Goal: Task Accomplishment & Management: Use online tool/utility

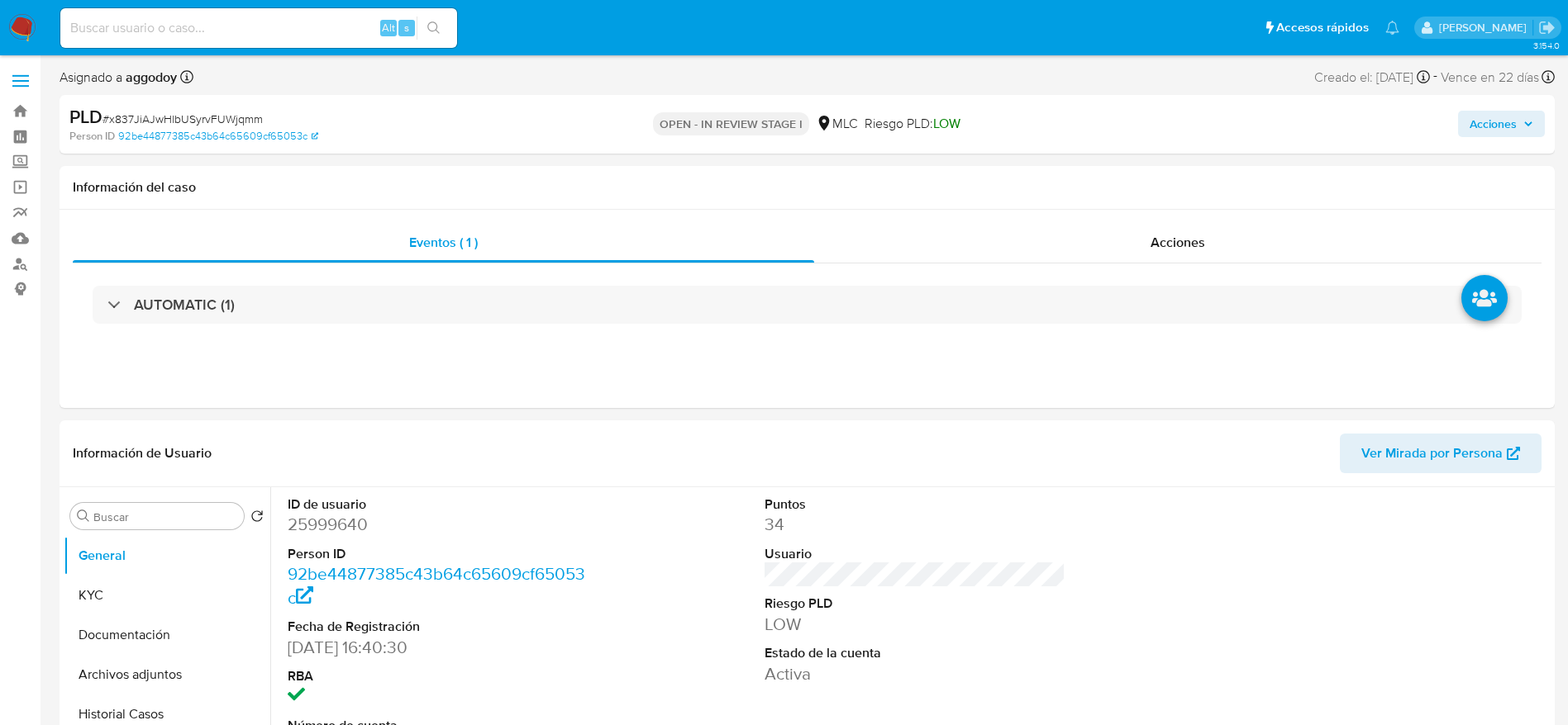
select select "10"
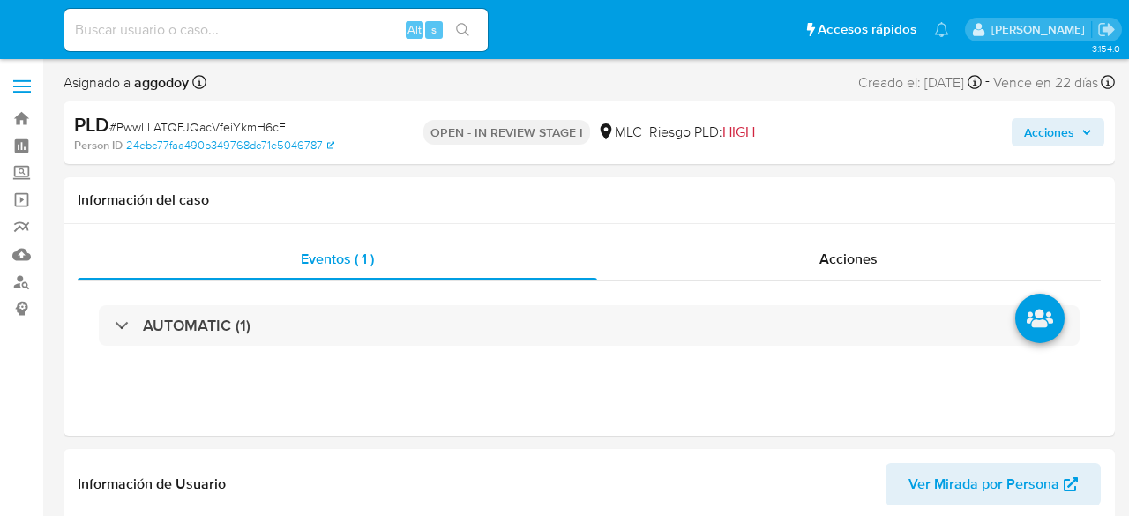
select select "10"
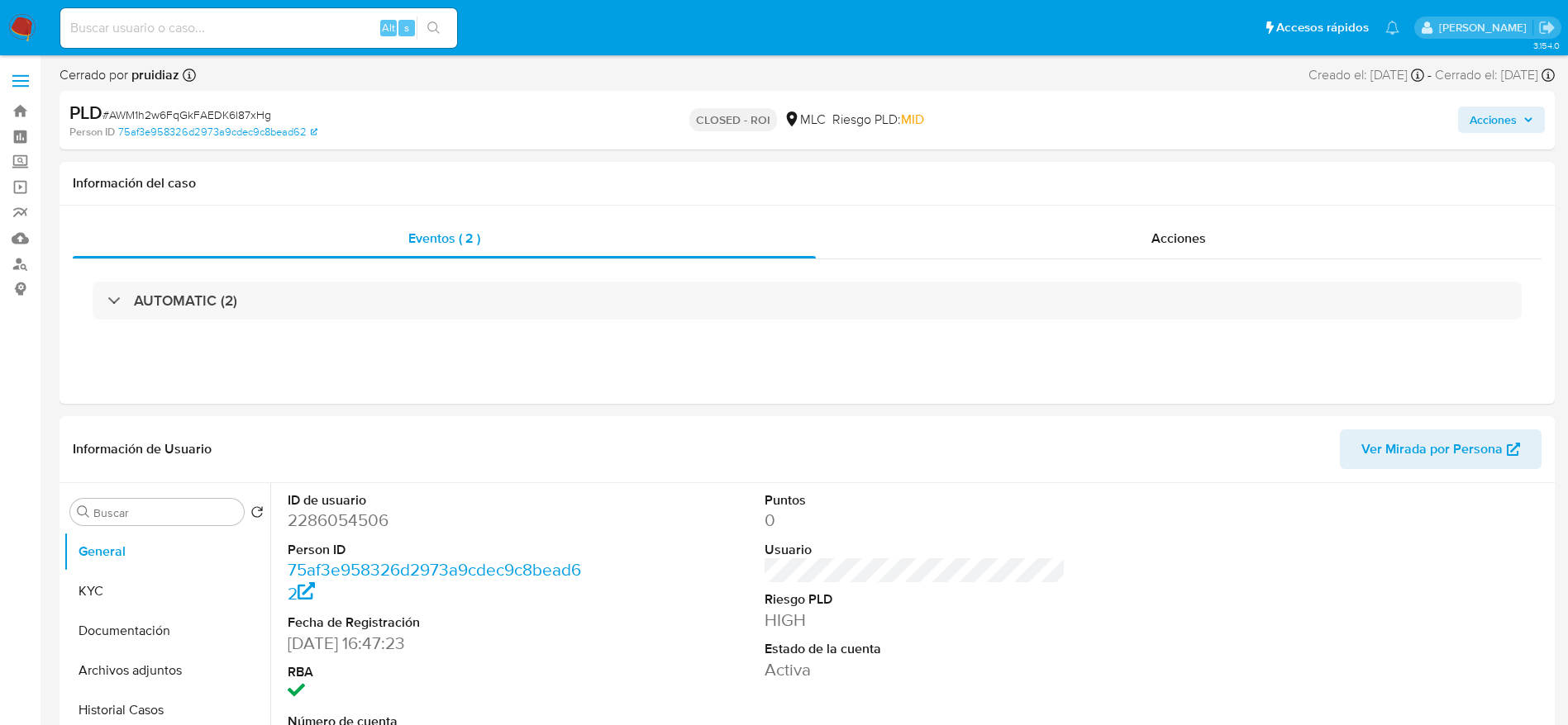
click at [22, 96] on label at bounding box center [21, 81] width 41 height 35
click at [0, 0] on input "checkbox" at bounding box center [0, 0] width 0 height 0
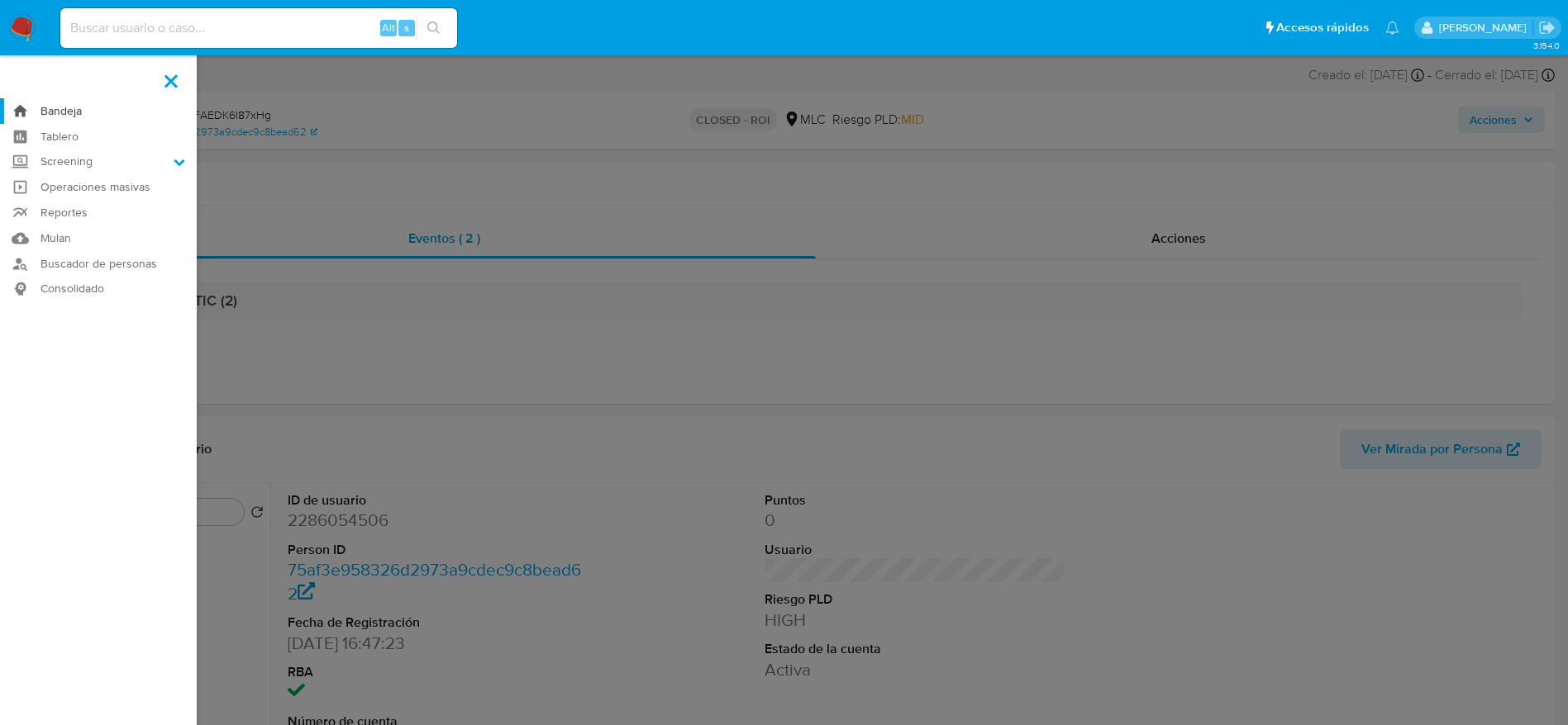
click at [94, 111] on link "Bandeja" at bounding box center [98, 111] width 197 height 25
select select "10"
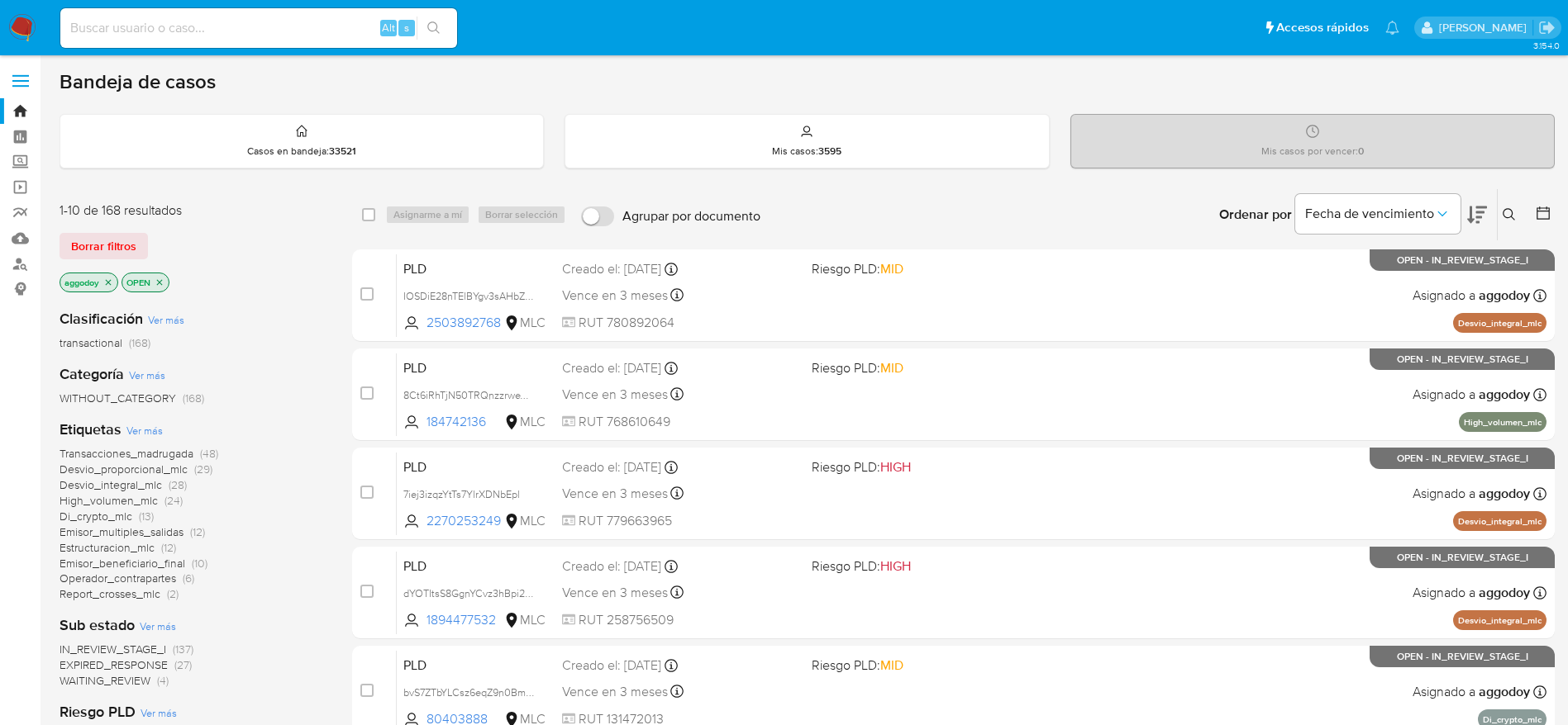
click at [109, 275] on p "aggodoy" at bounding box center [88, 282] width 57 height 18
click at [112, 289] on p "aggodoy" at bounding box center [88, 282] width 57 height 18
click at [112, 282] on icon "close-filter" at bounding box center [108, 282] width 10 height 10
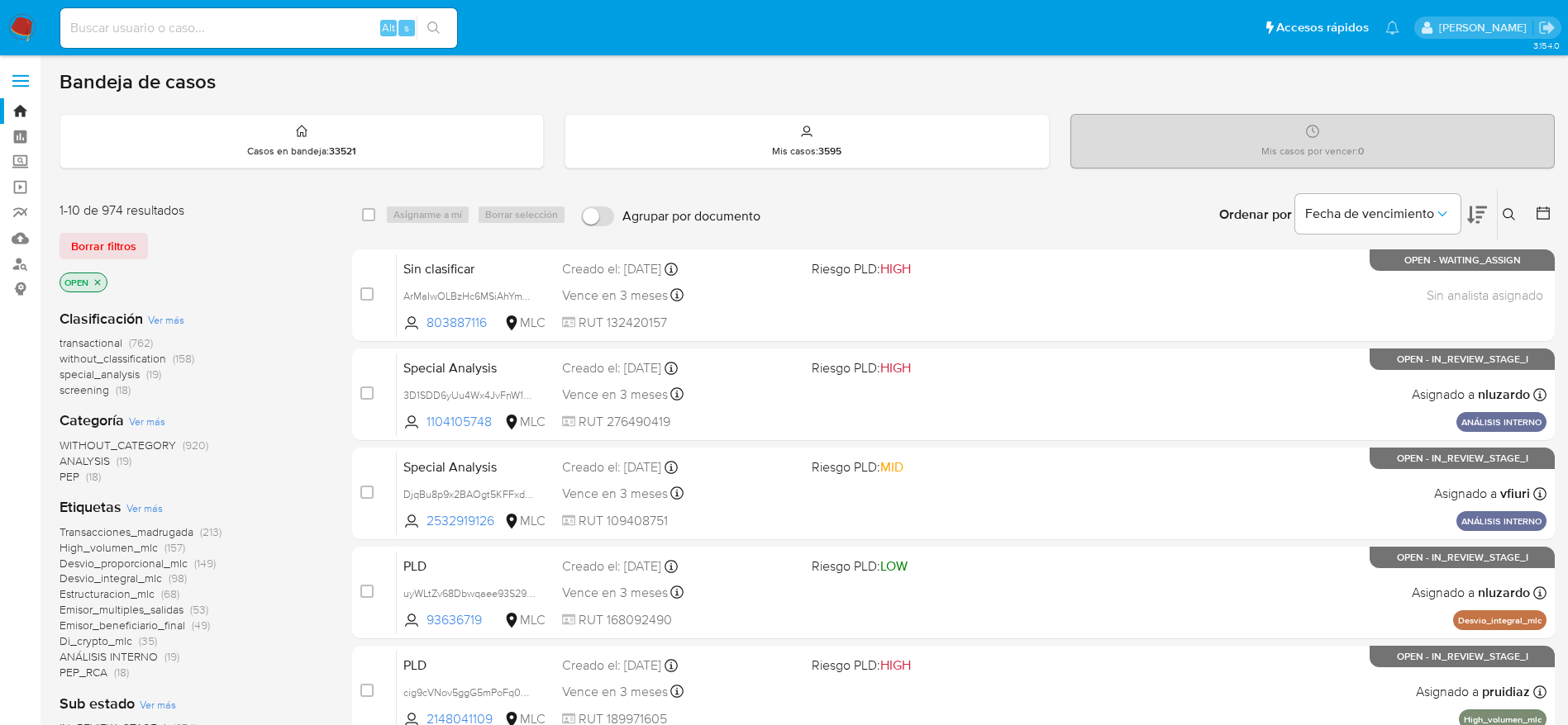
click at [104, 279] on p "OPEN" at bounding box center [82, 282] width 46 height 18
click at [95, 279] on icon "close-filter" at bounding box center [97, 282] width 10 height 10
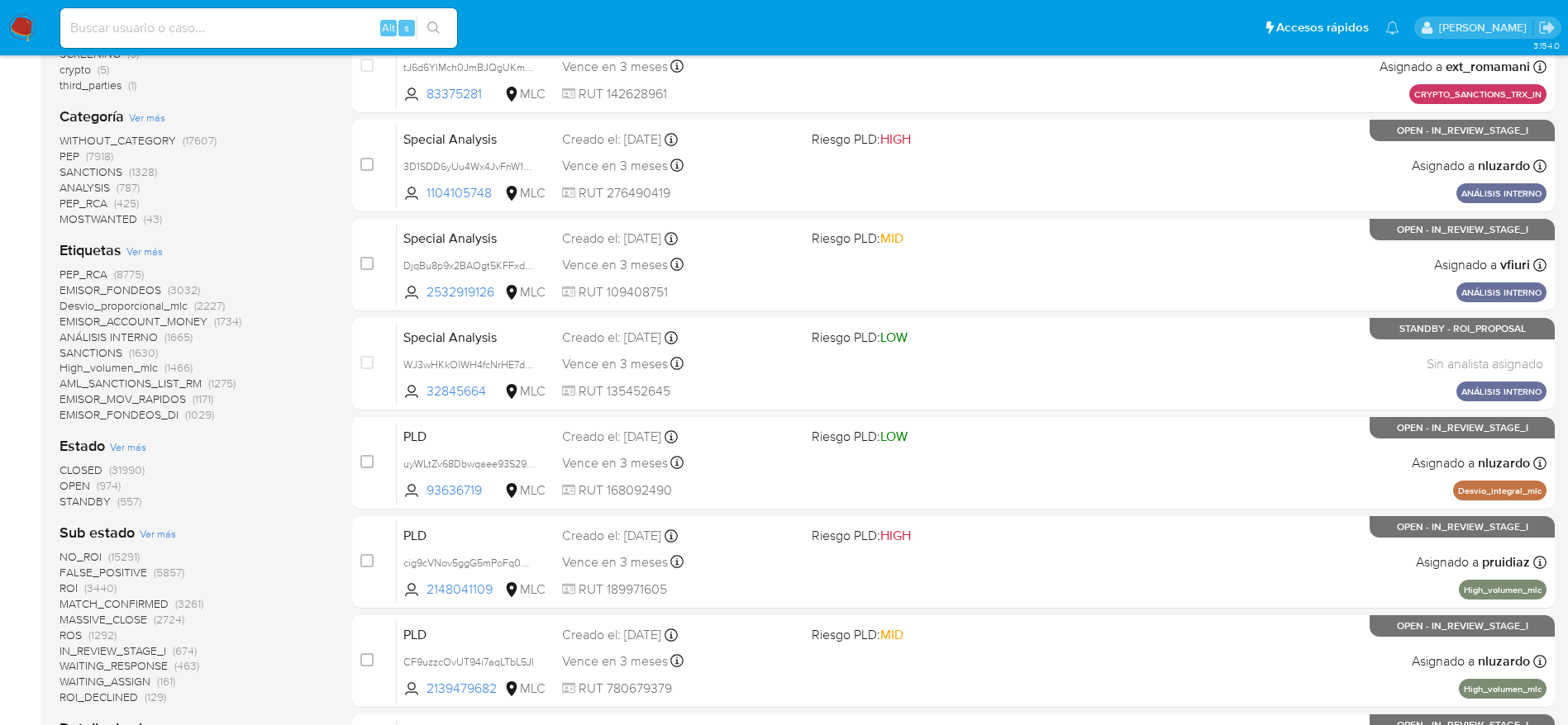
scroll to position [331, 0]
click at [109, 499] on span "STANDBY" at bounding box center [84, 501] width 52 height 17
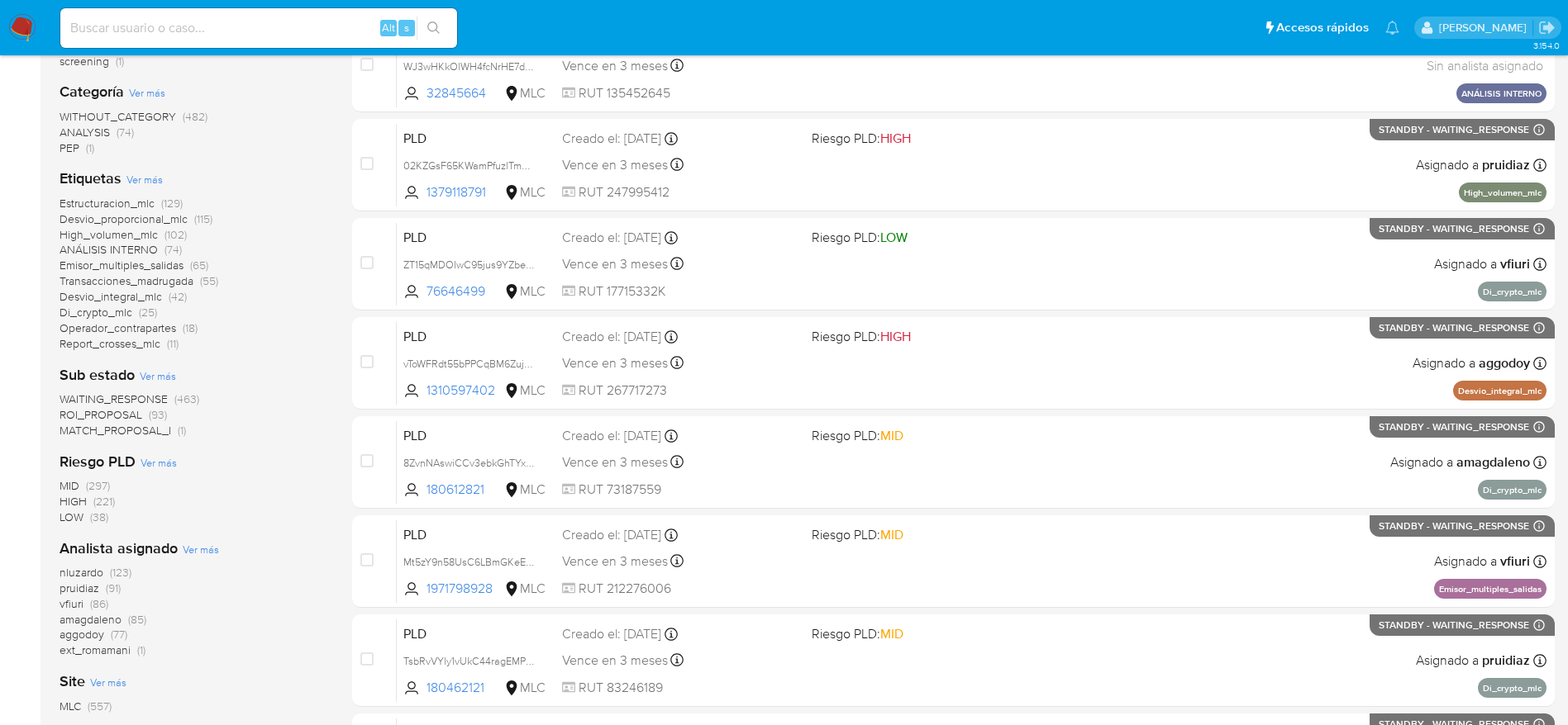
click at [144, 415] on span "ROI_PROPOSAL (93)" at bounding box center [112, 415] width 108 height 16
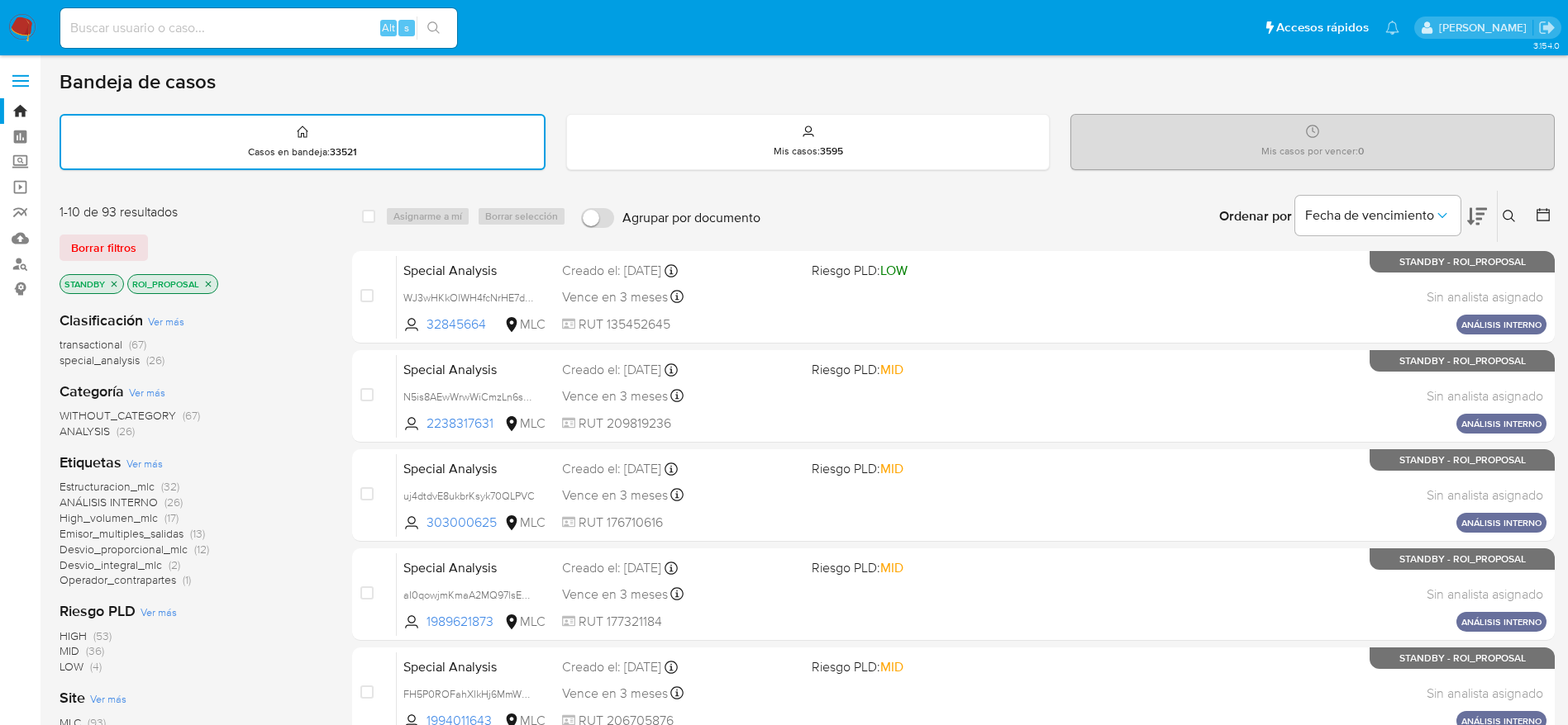
click at [1479, 220] on icon at bounding box center [1476, 215] width 20 height 20
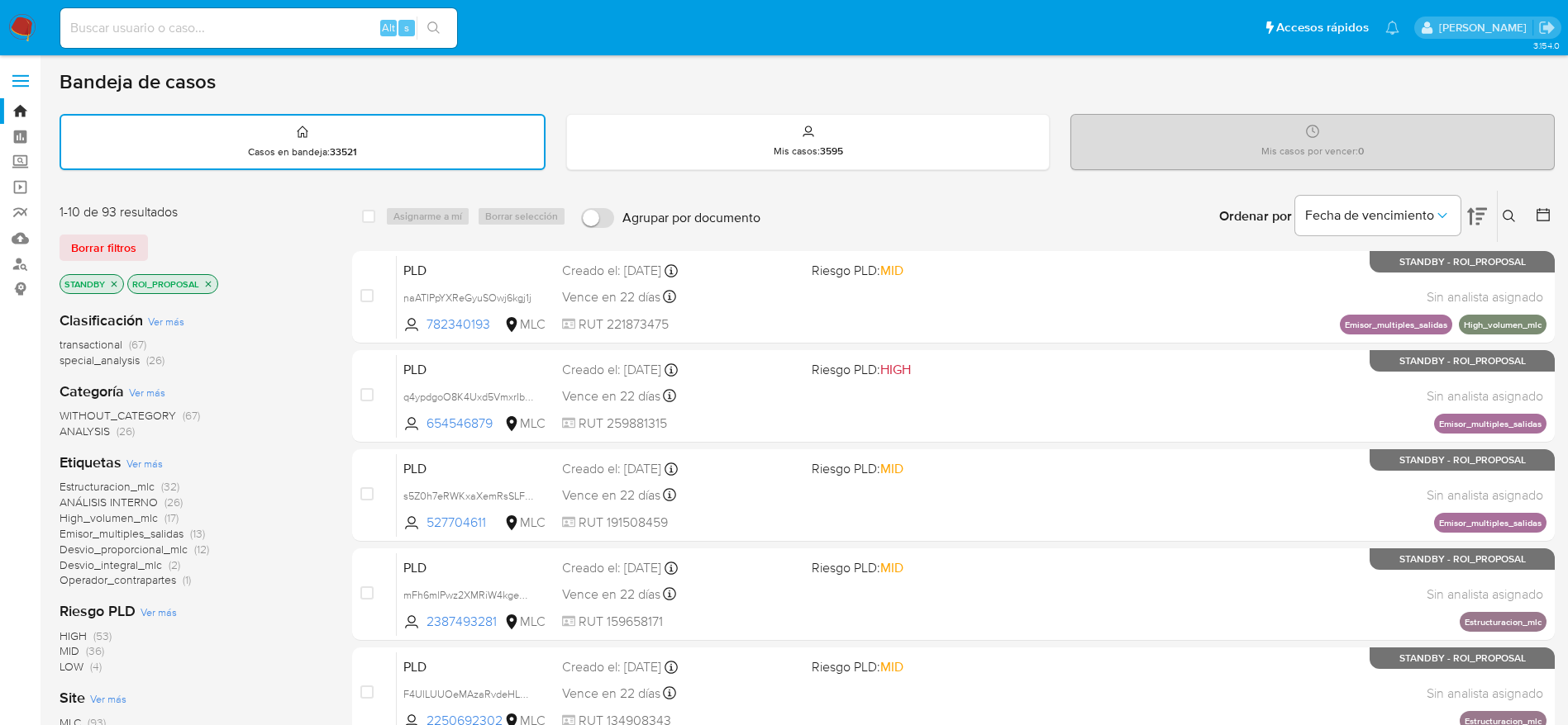
click at [839, 202] on div "Ordenar por Fecha de vencimiento No es posible ordenar los resultados mientras …" at bounding box center [1161, 216] width 786 height 52
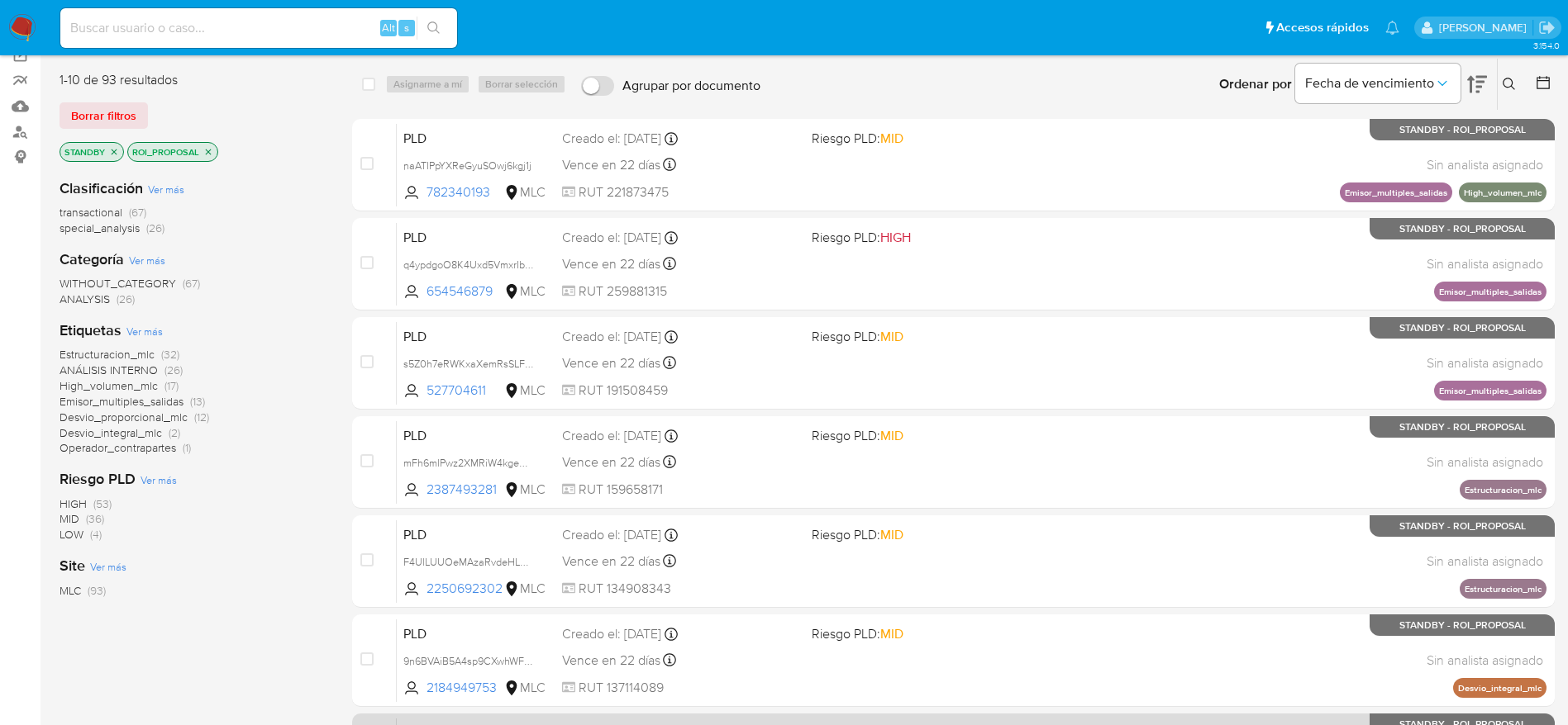
scroll to position [581, 0]
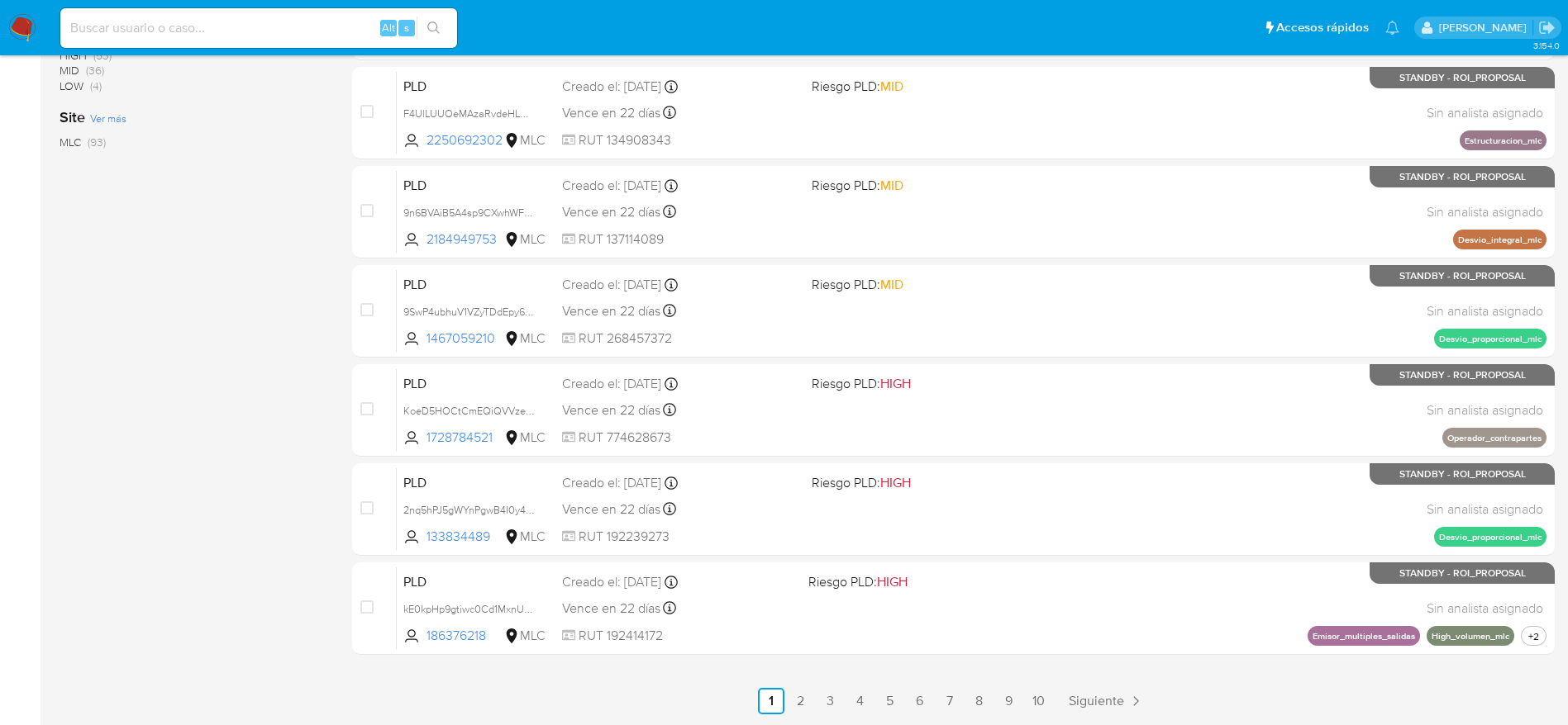
click at [1524, 695] on ul "Anterior 1 2 3 4 5 6 7 8 9 10 Siguiente" at bounding box center [953, 701] width 1202 height 26
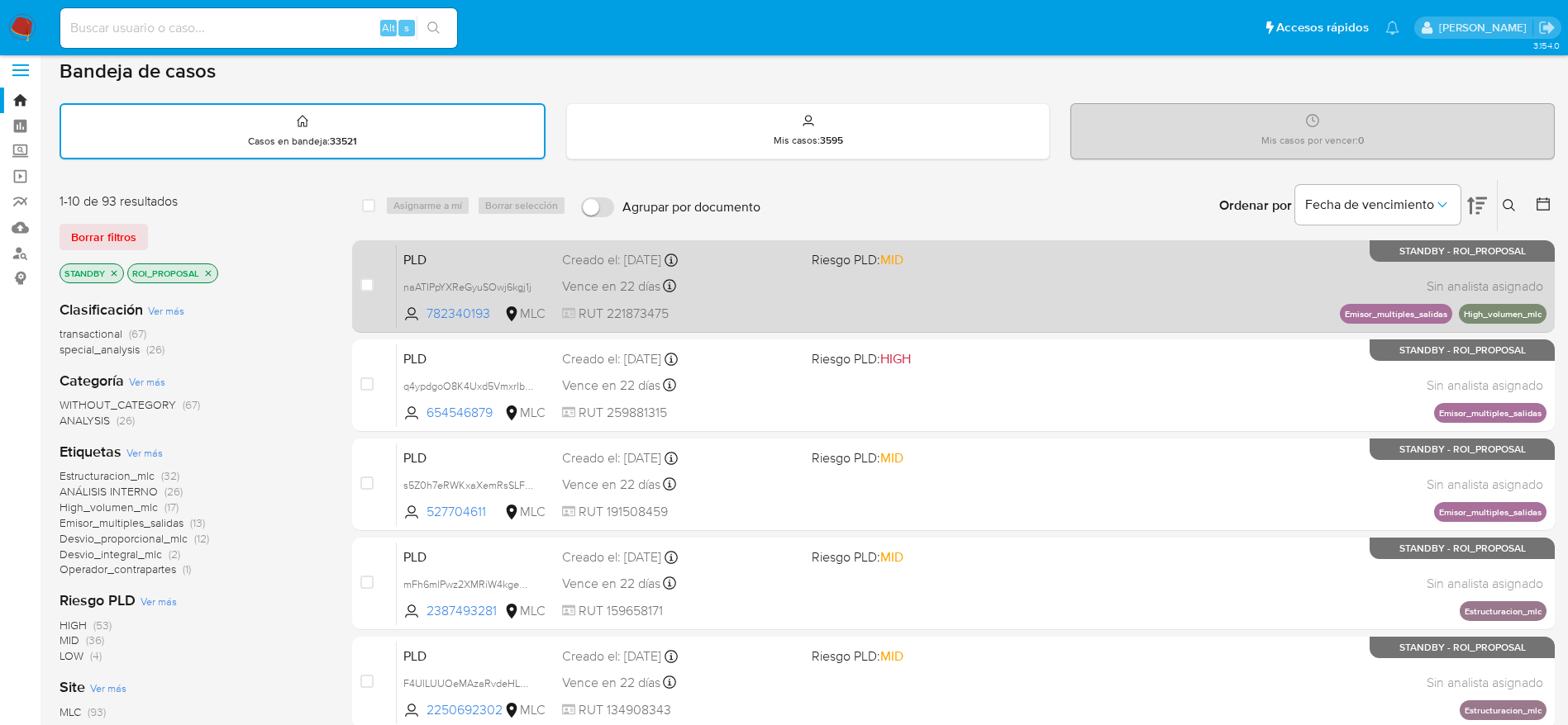
scroll to position [0, 0]
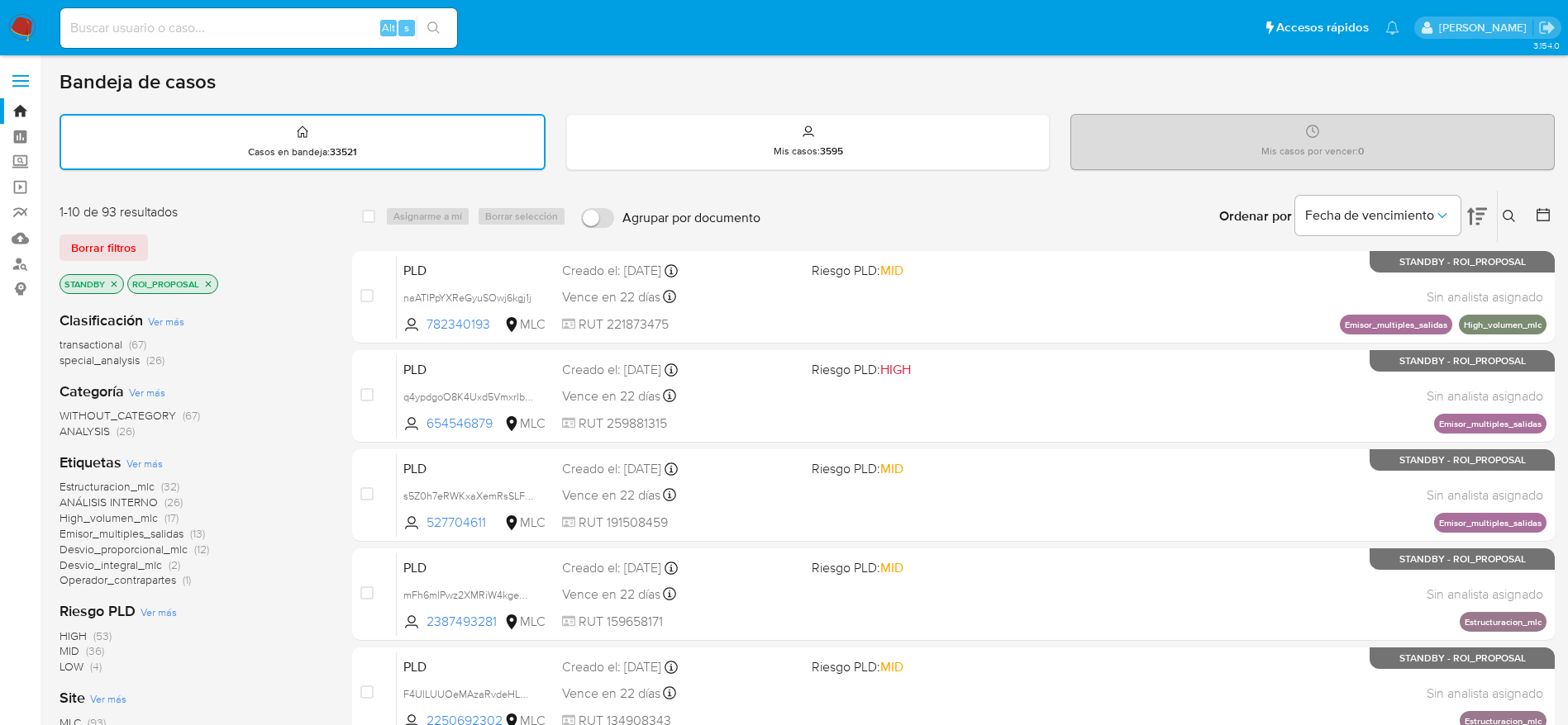
click at [157, 536] on span "Emisor_multiples_salidas" at bounding box center [121, 534] width 124 height 17
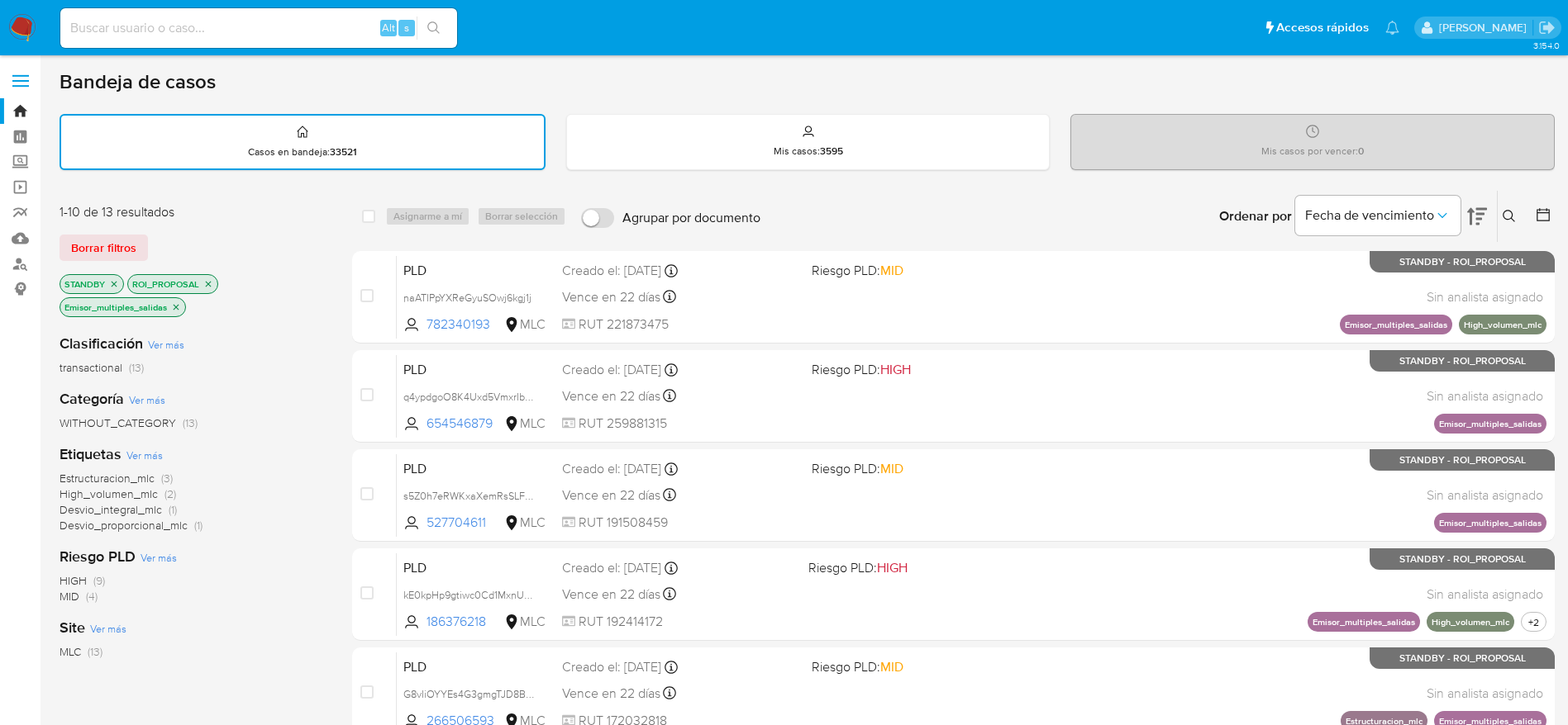
scroll to position [581, 0]
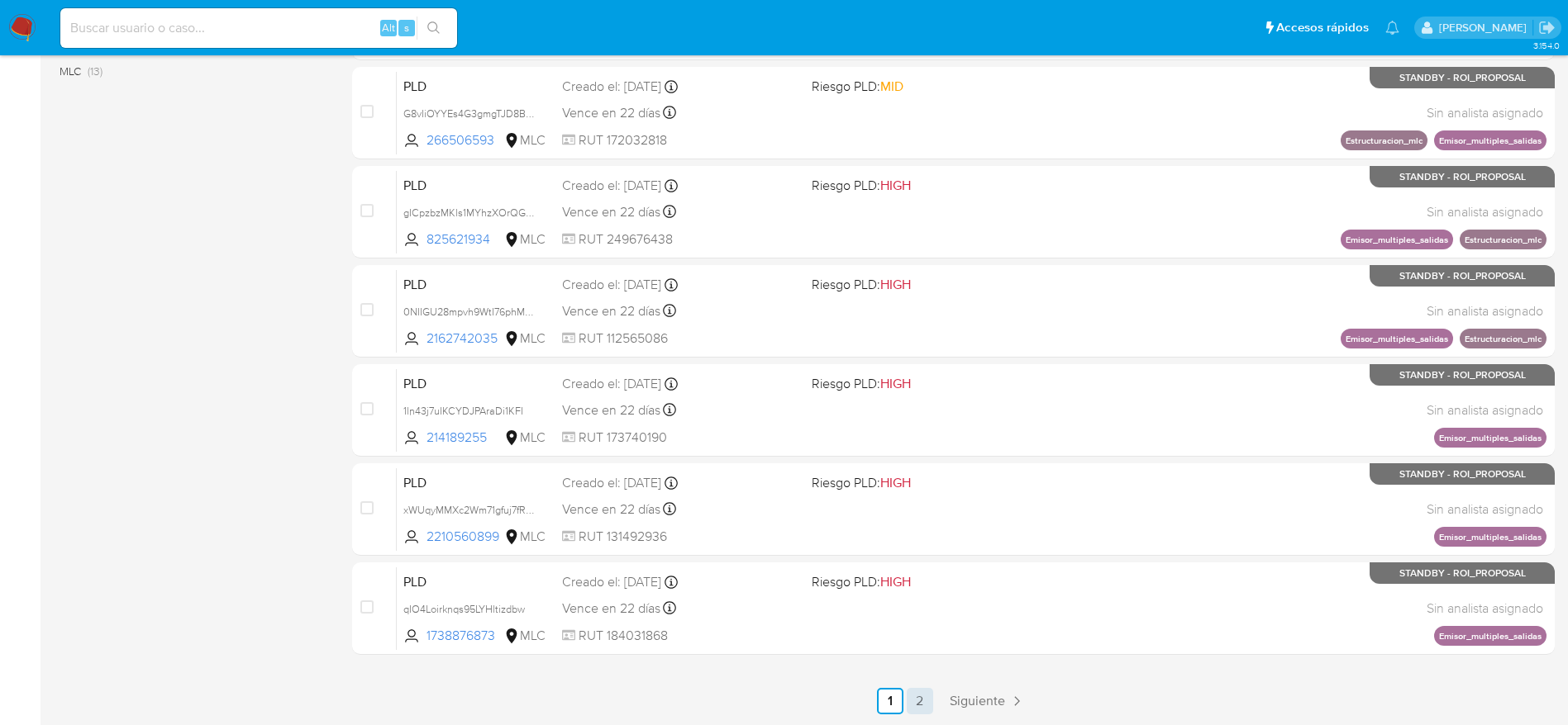
click at [913, 707] on link "2" at bounding box center [919, 701] width 26 height 26
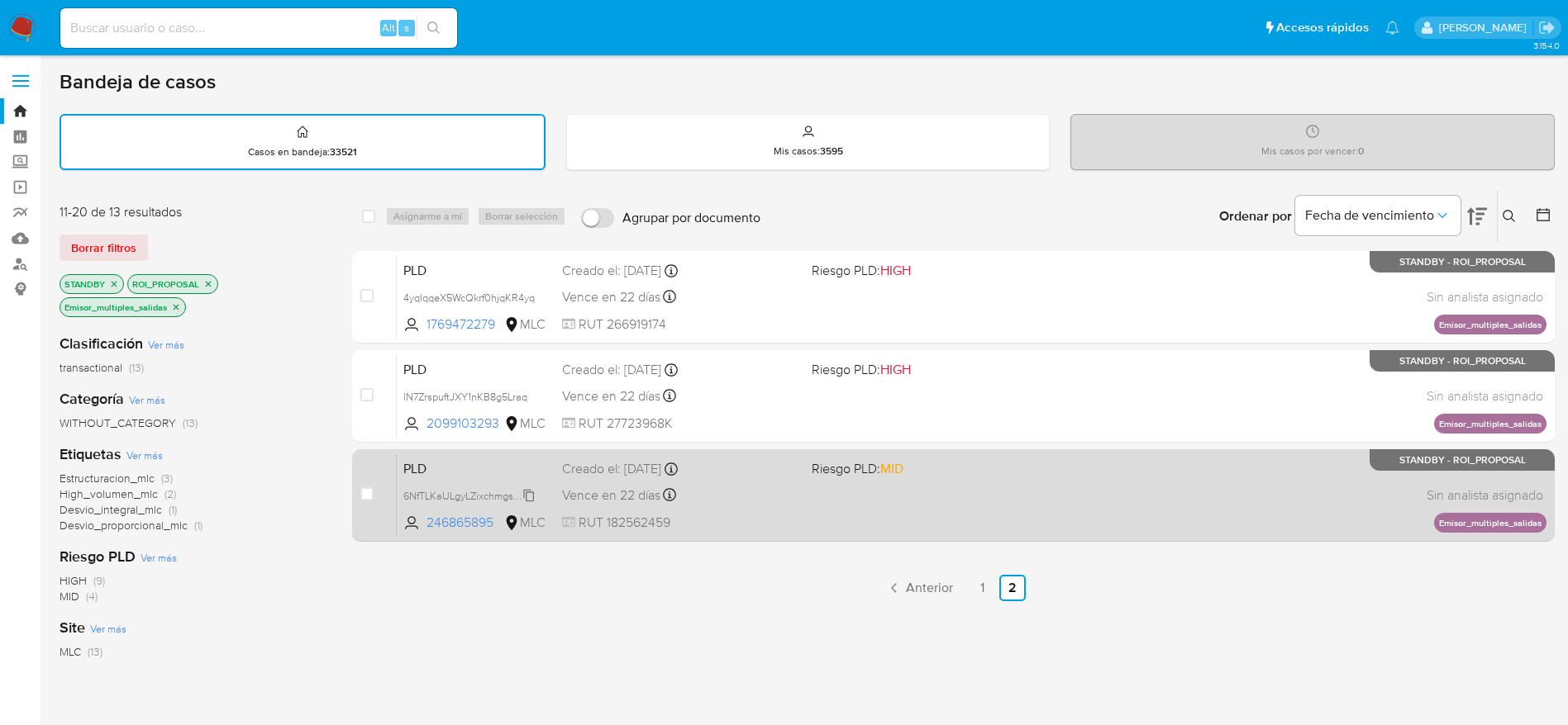
click at [512, 496] on span "6NfTLKaULgyLZixchmgsN3SW" at bounding box center [471, 494] width 138 height 18
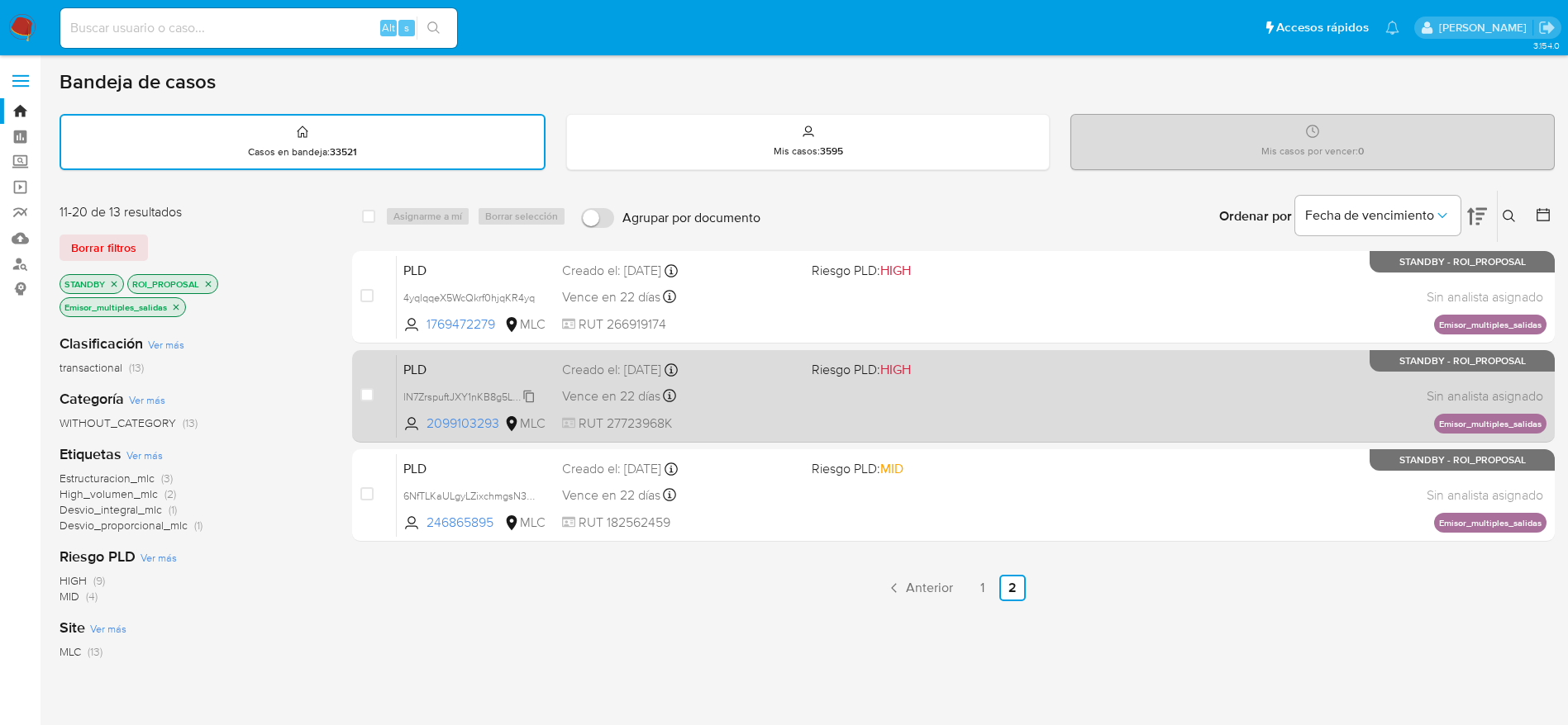
click at [489, 394] on span "lN7ZrspuftJXY1nKB8g5Lraq" at bounding box center [465, 395] width 124 height 18
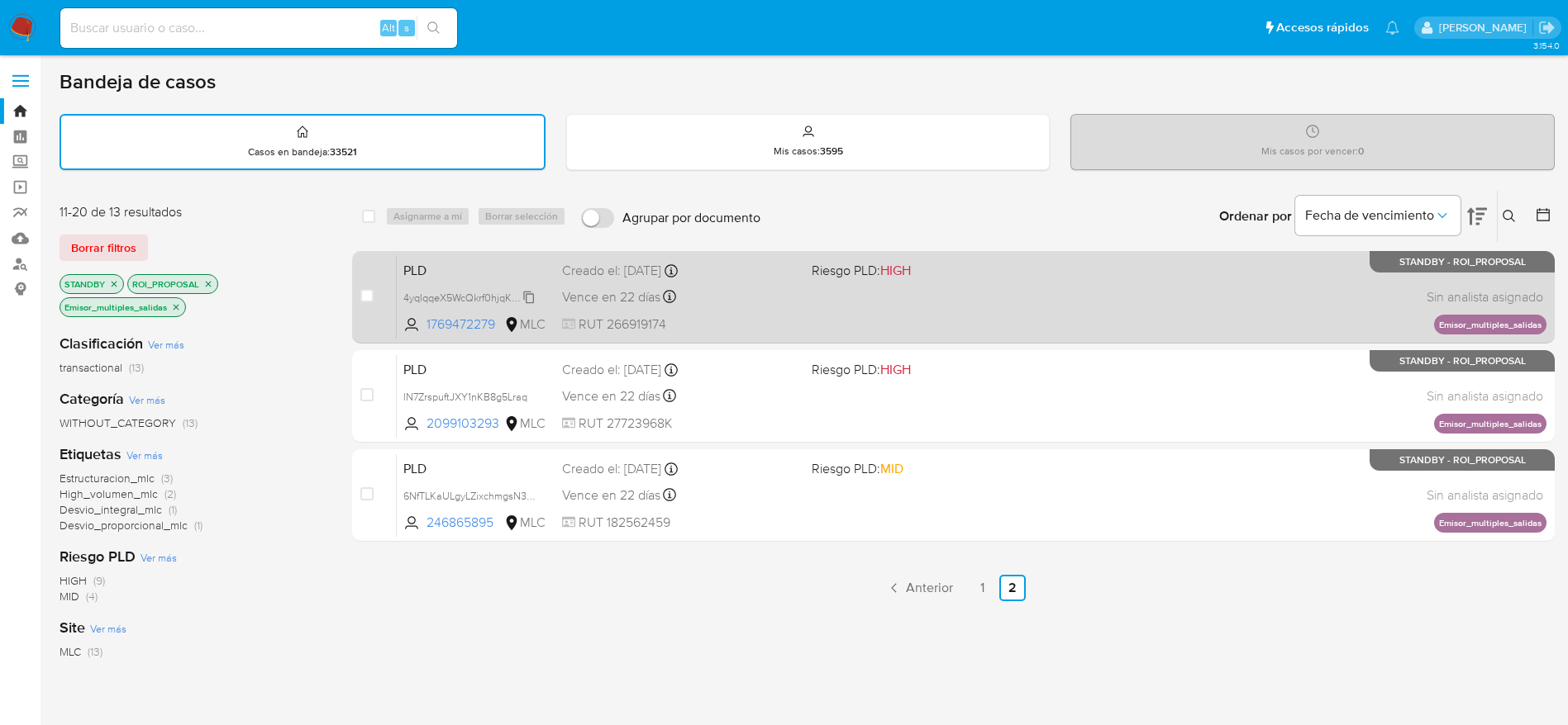
click at [491, 296] on span "4yqlqqeX5WcQkrf0hjqKR4yq" at bounding box center [469, 296] width 131 height 18
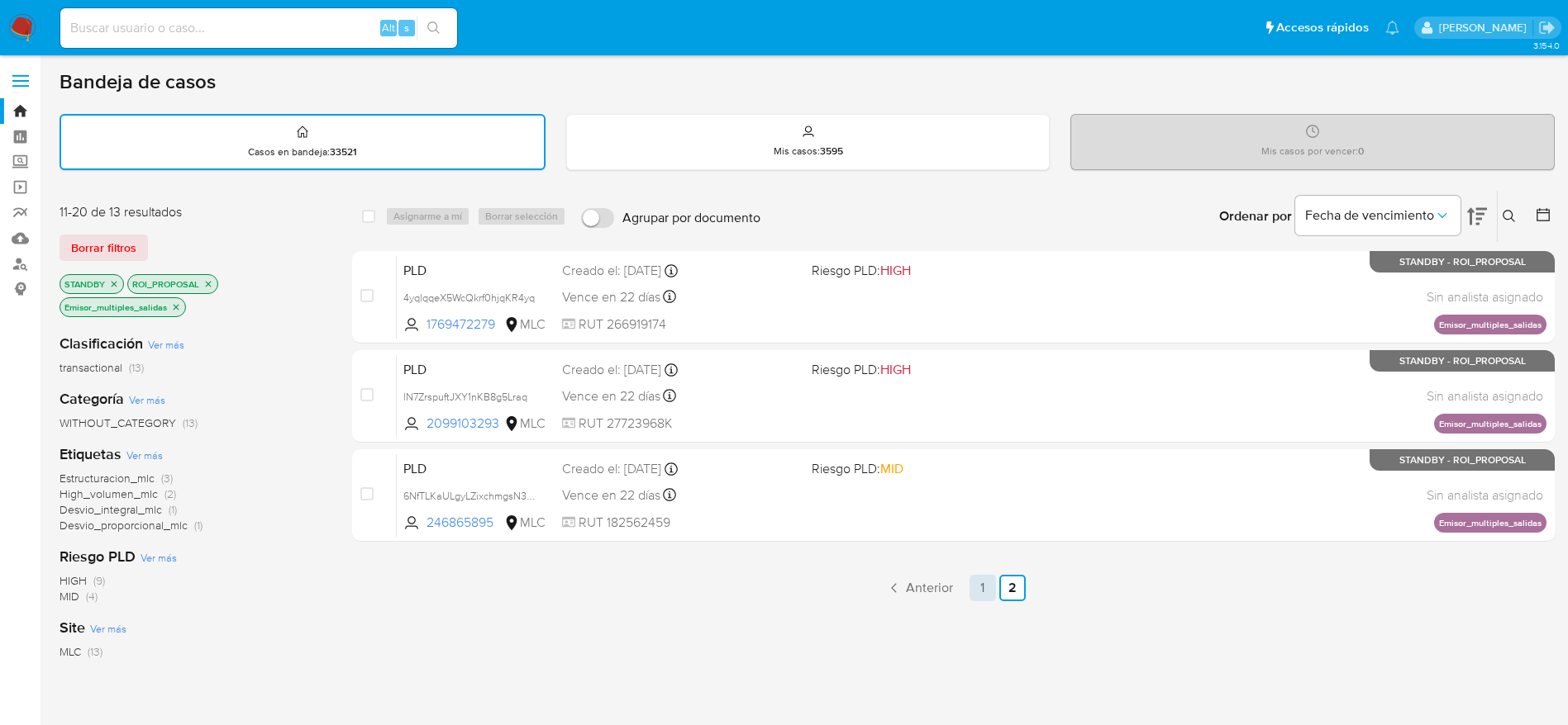
click at [981, 593] on link "1" at bounding box center [982, 588] width 26 height 26
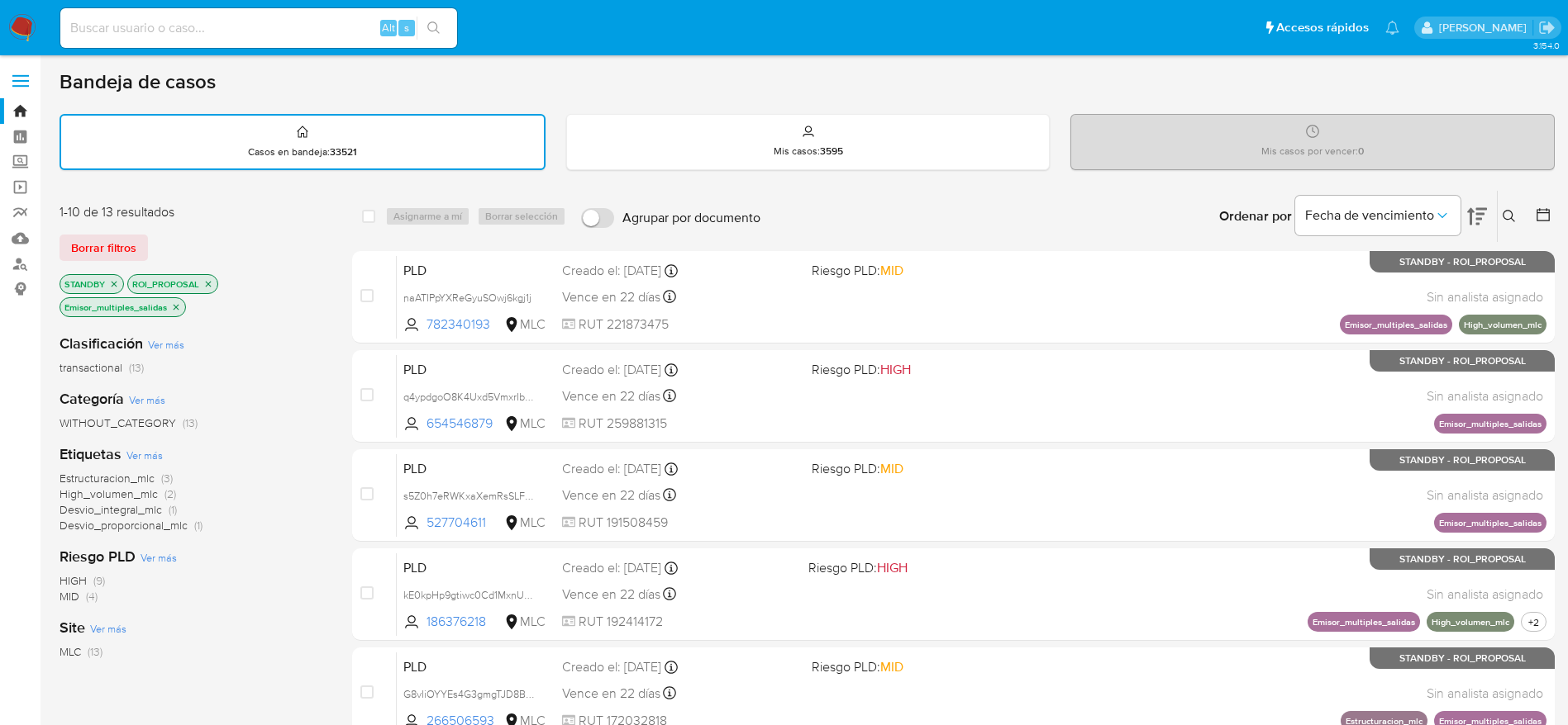
scroll to position [581, 0]
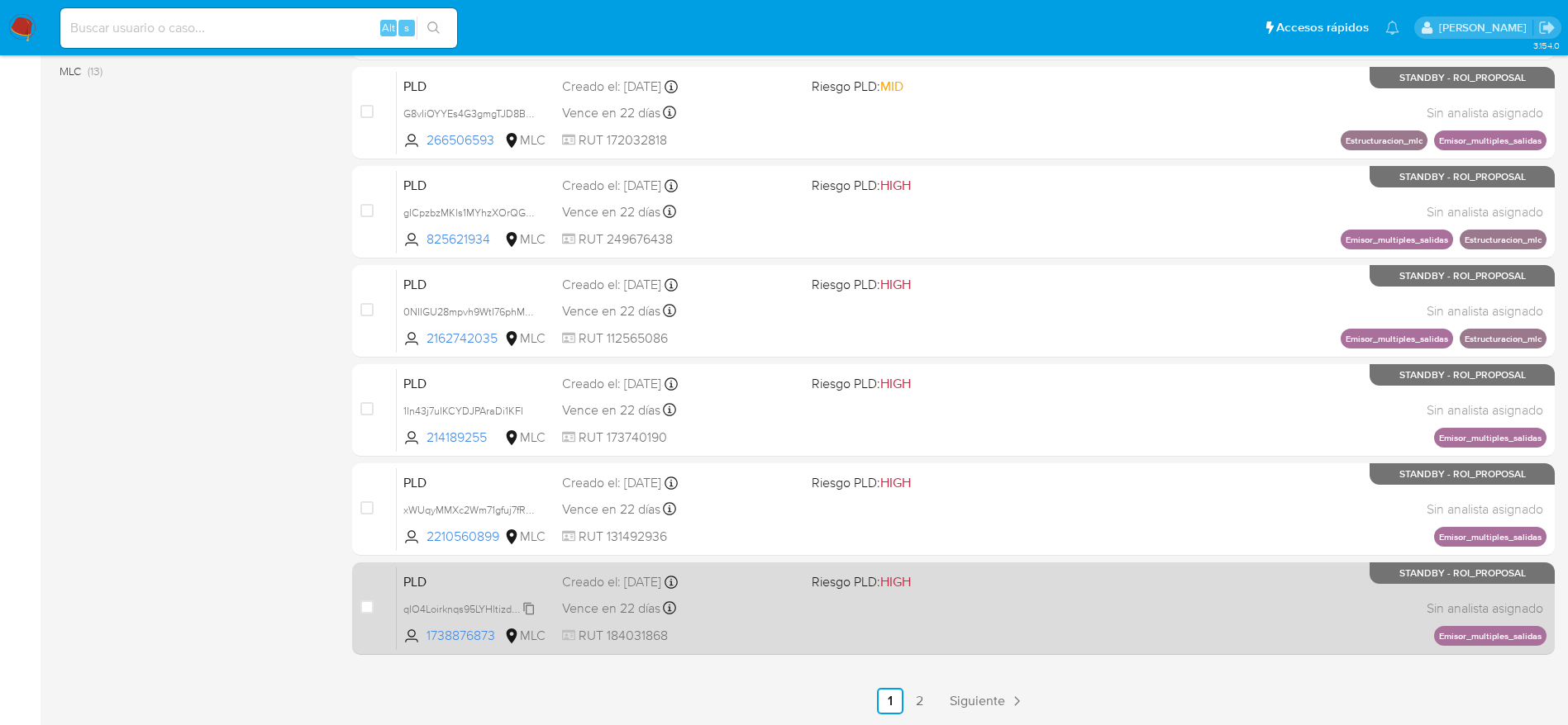
click at [440, 607] on span "qIO4Loirknqs95LYHltizdbw" at bounding box center [464, 607] width 122 height 18
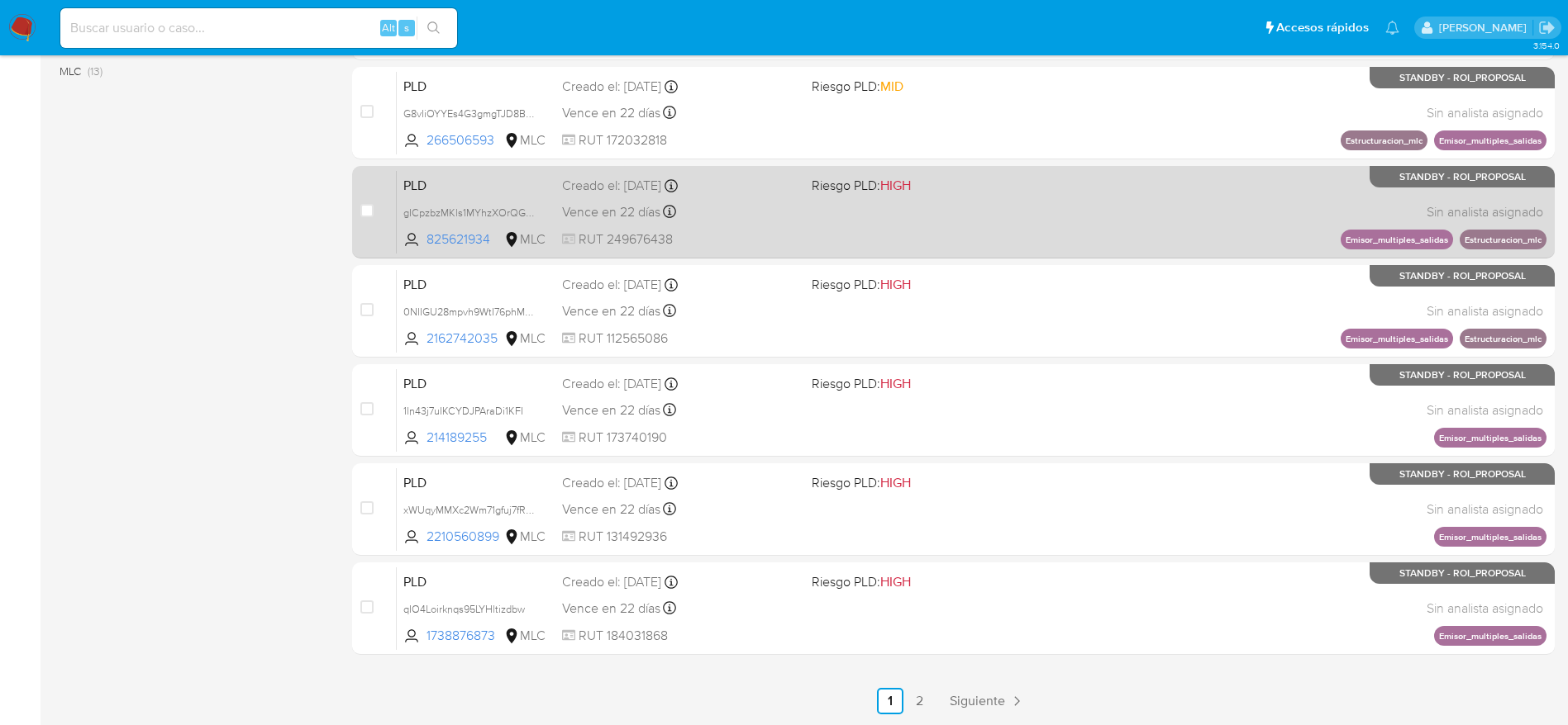
drag, startPoint x: 504, startPoint y: 507, endPoint x: 740, endPoint y: 209, distance: 380.1
click at [503, 507] on span "xWUqyMMXc2Wm71gfuj7fR8Y5" at bounding box center [473, 508] width 141 height 18
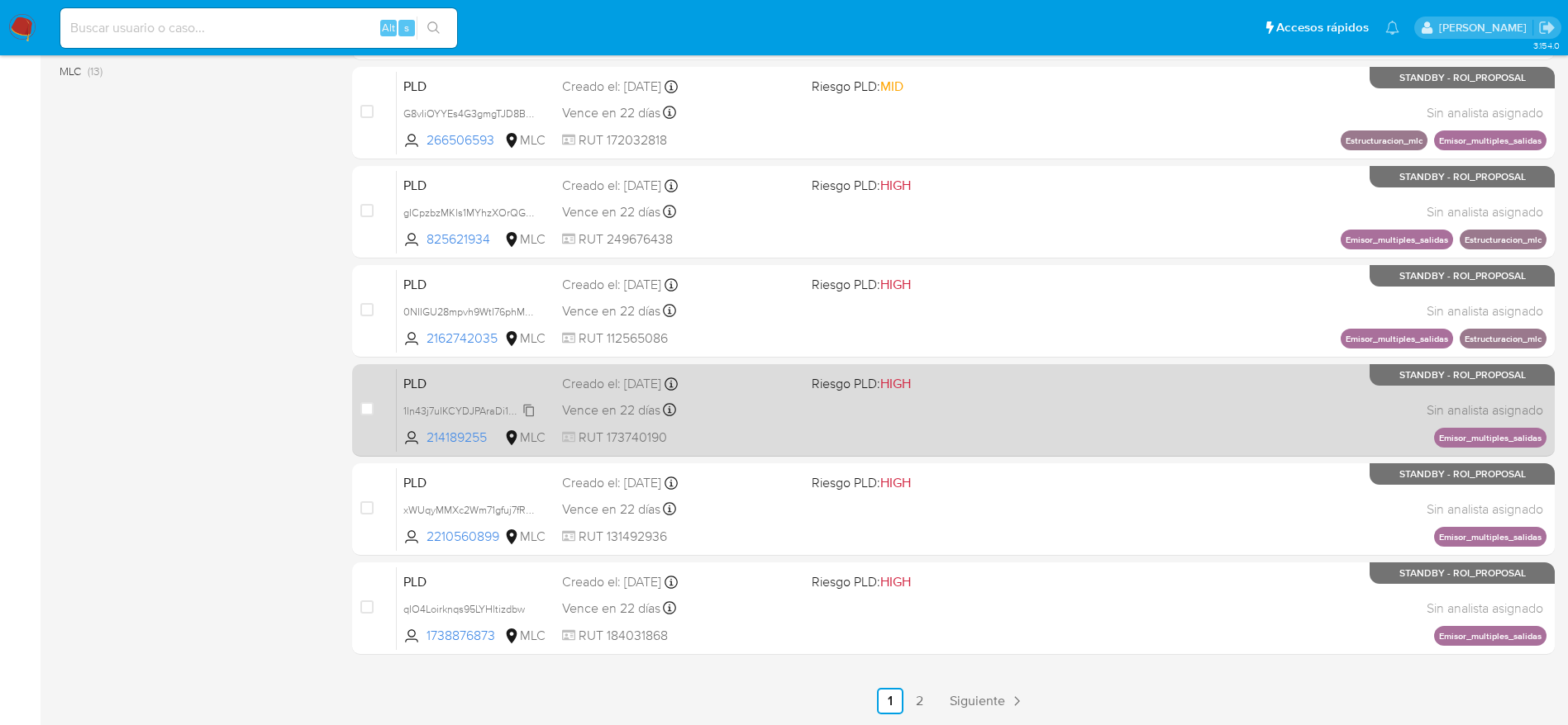
click at [484, 404] on span "1ln43j7uIKCYDJPAraDi1KFI" at bounding box center [463, 409] width 120 height 18
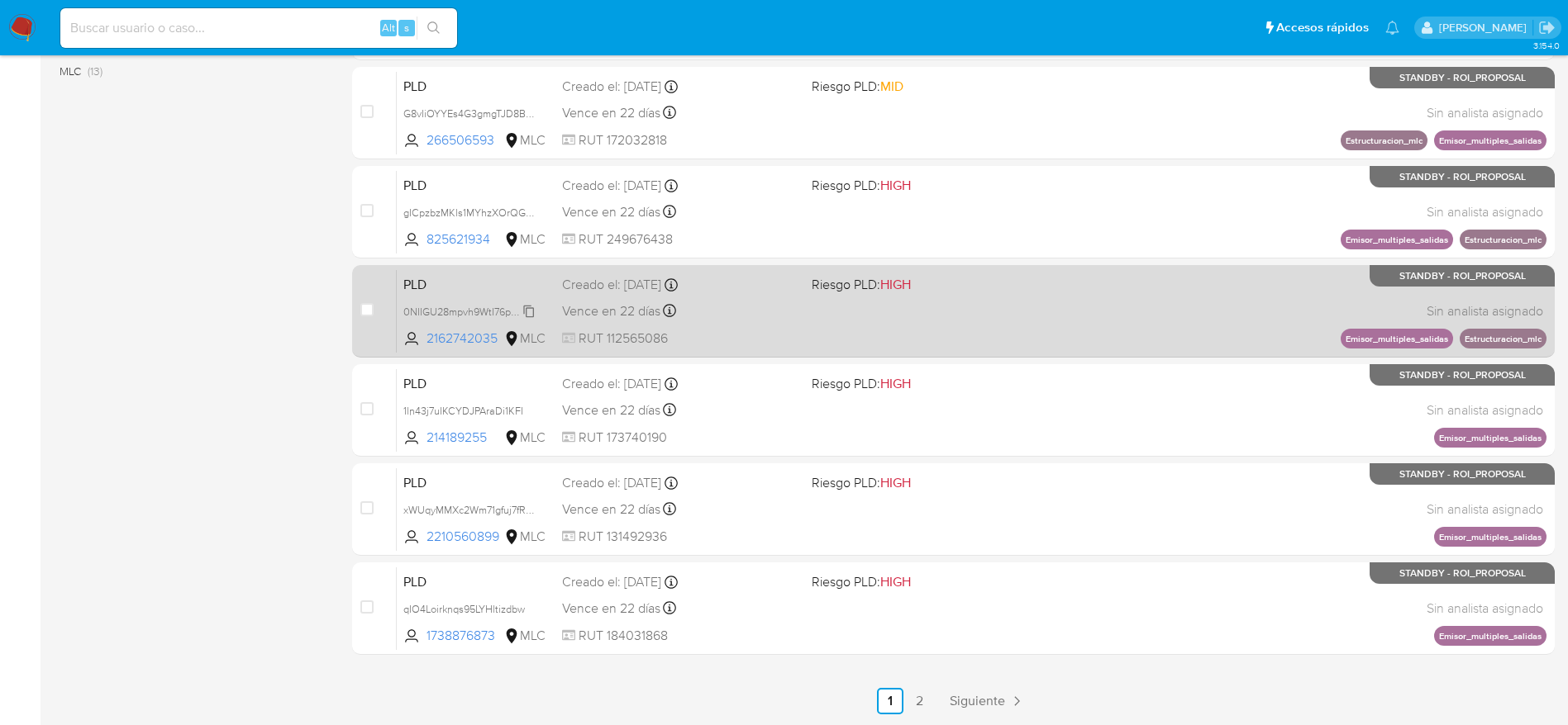
click at [468, 309] on span "0NIIGU28mpvh9WtI76phMsZ6" at bounding box center [471, 310] width 138 height 18
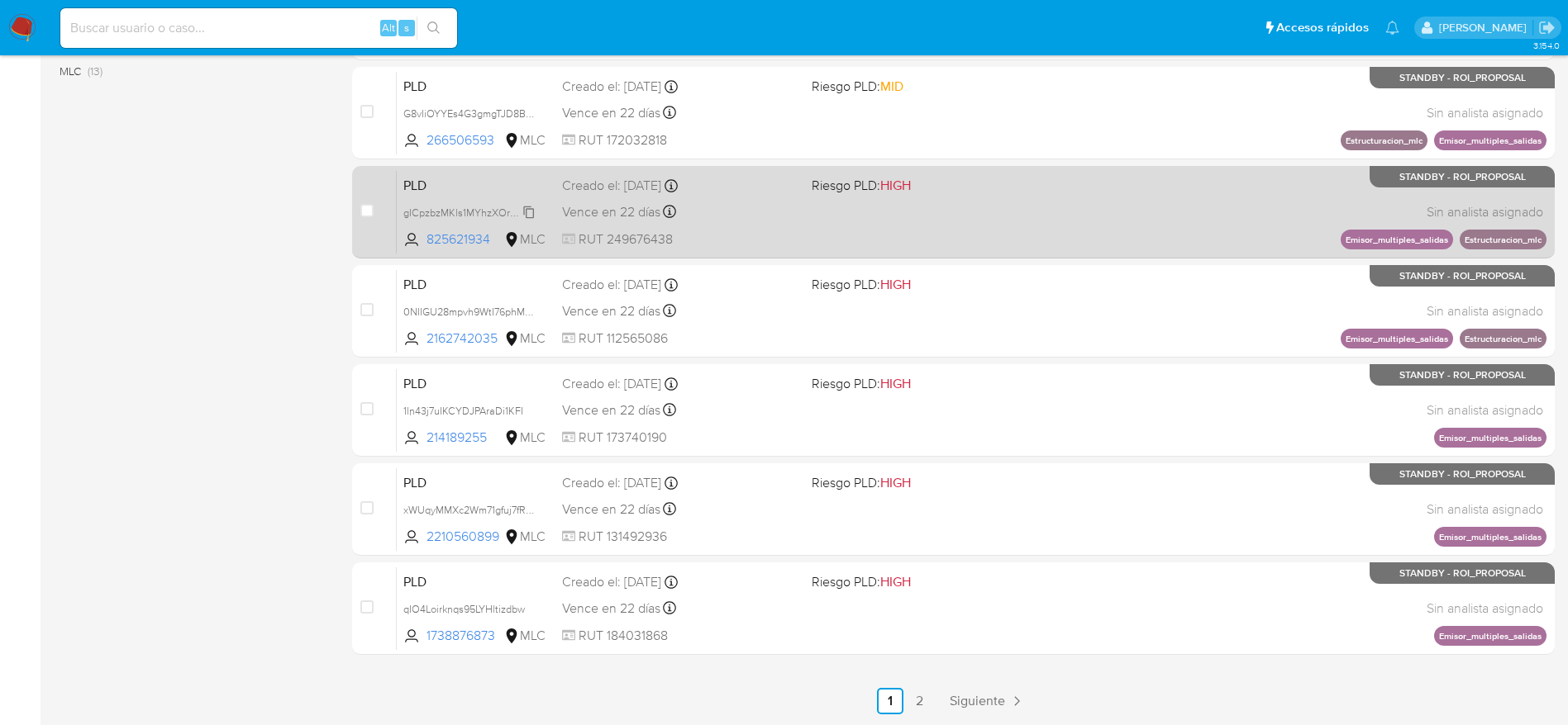
click at [500, 204] on span "gICpzbzMKls1MYhzXOrQG82X" at bounding box center [473, 211] width 141 height 18
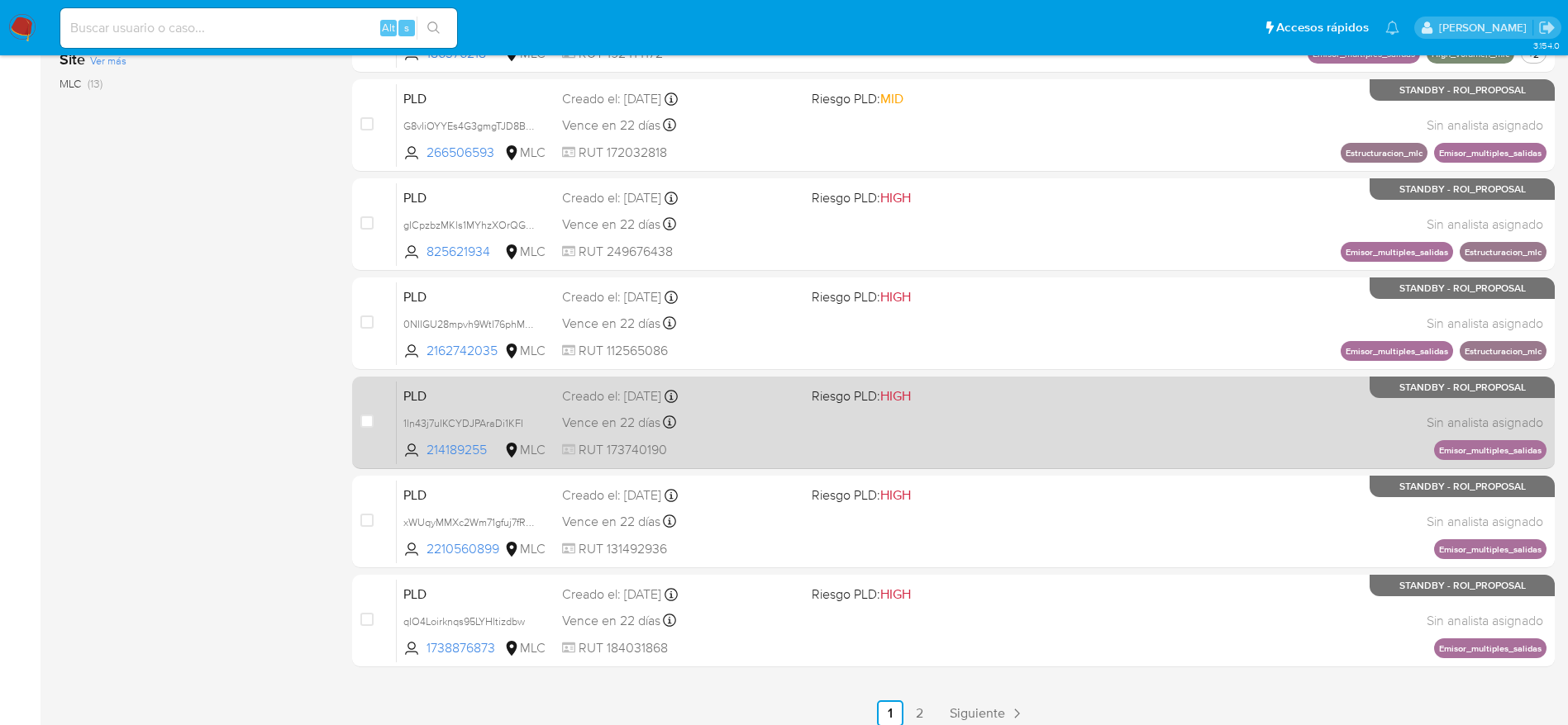
scroll to position [250, 0]
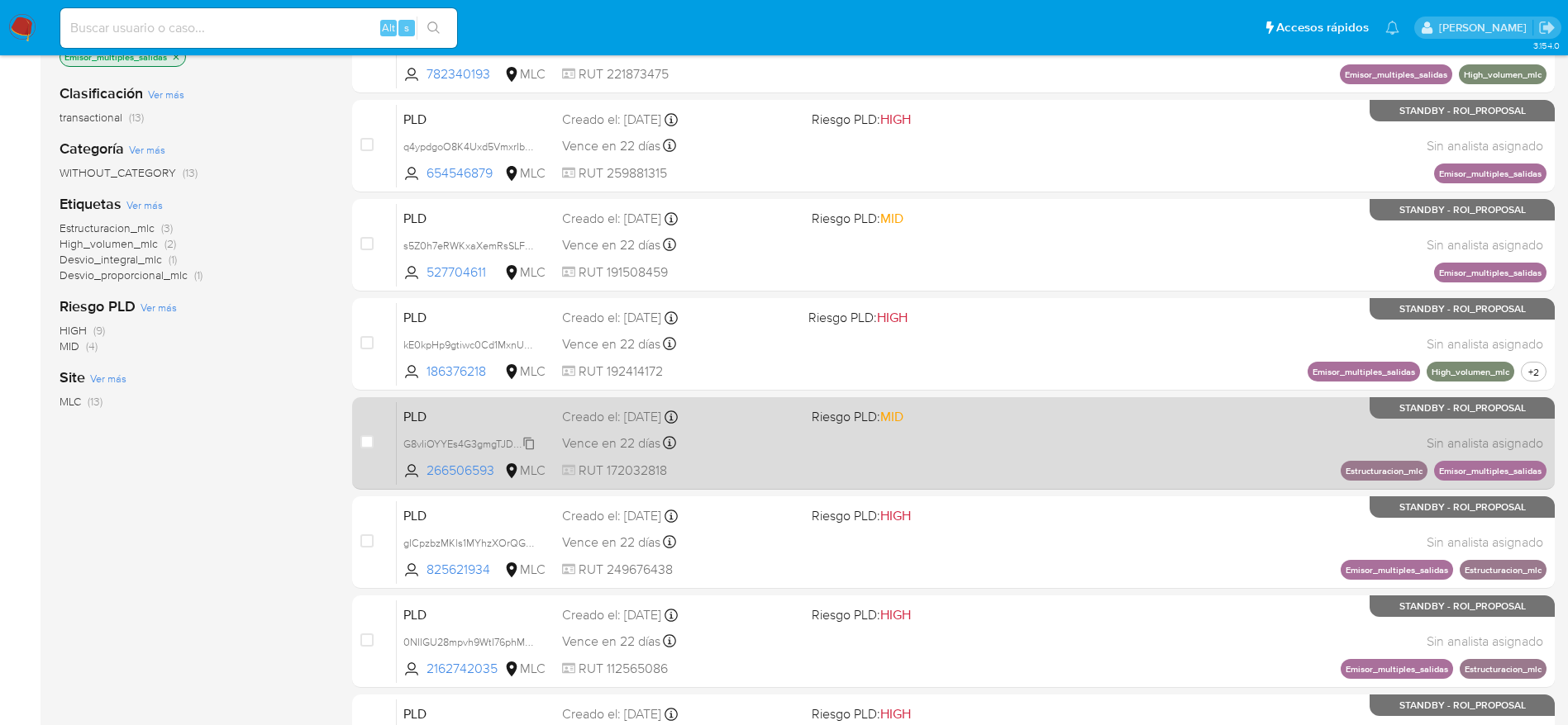
click at [462, 436] on span "G8vIiOYYEs4G3gmgTJD8BrKs" at bounding box center [471, 442] width 137 height 18
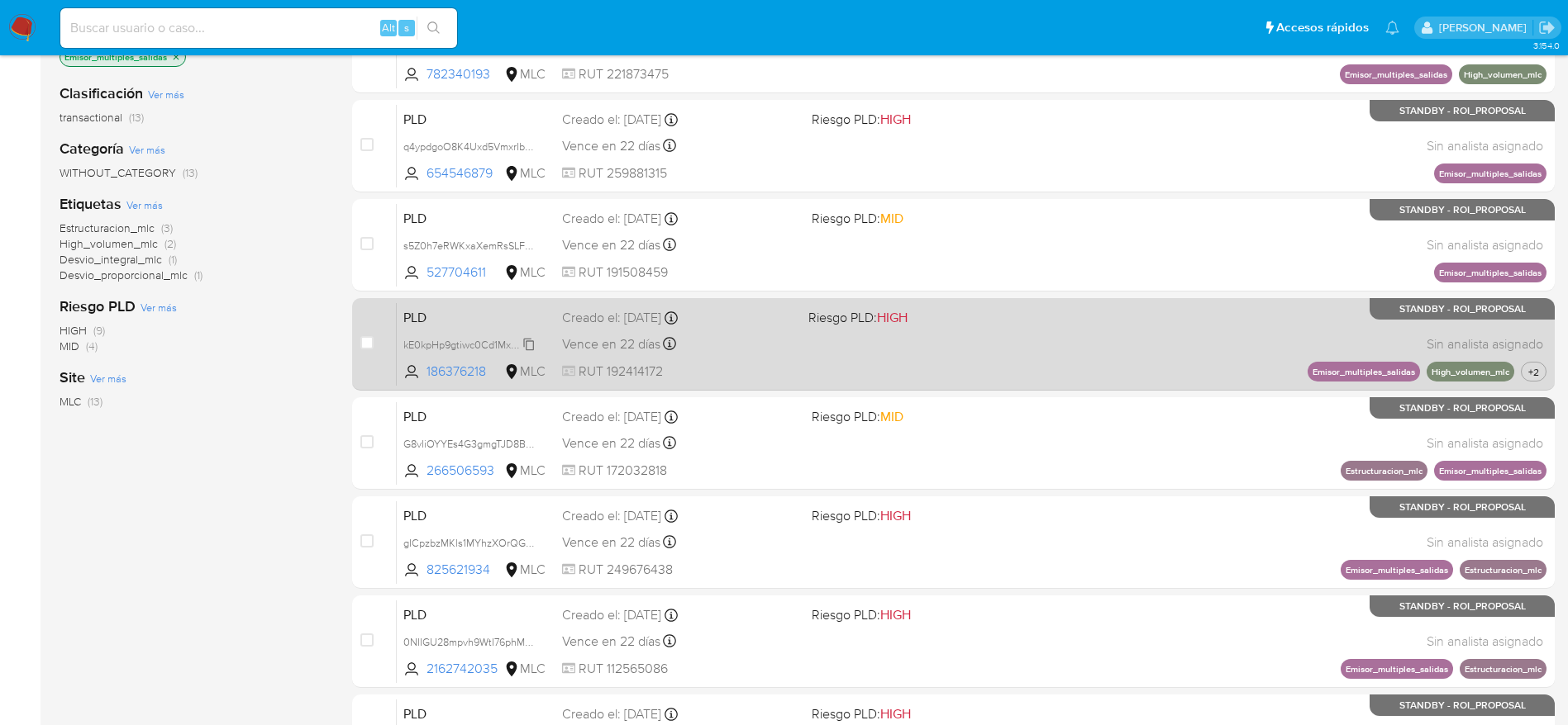
click at [426, 339] on span "kE0kpHp9gtiwc0Cd1MxnULje" at bounding box center [470, 343] width 134 height 18
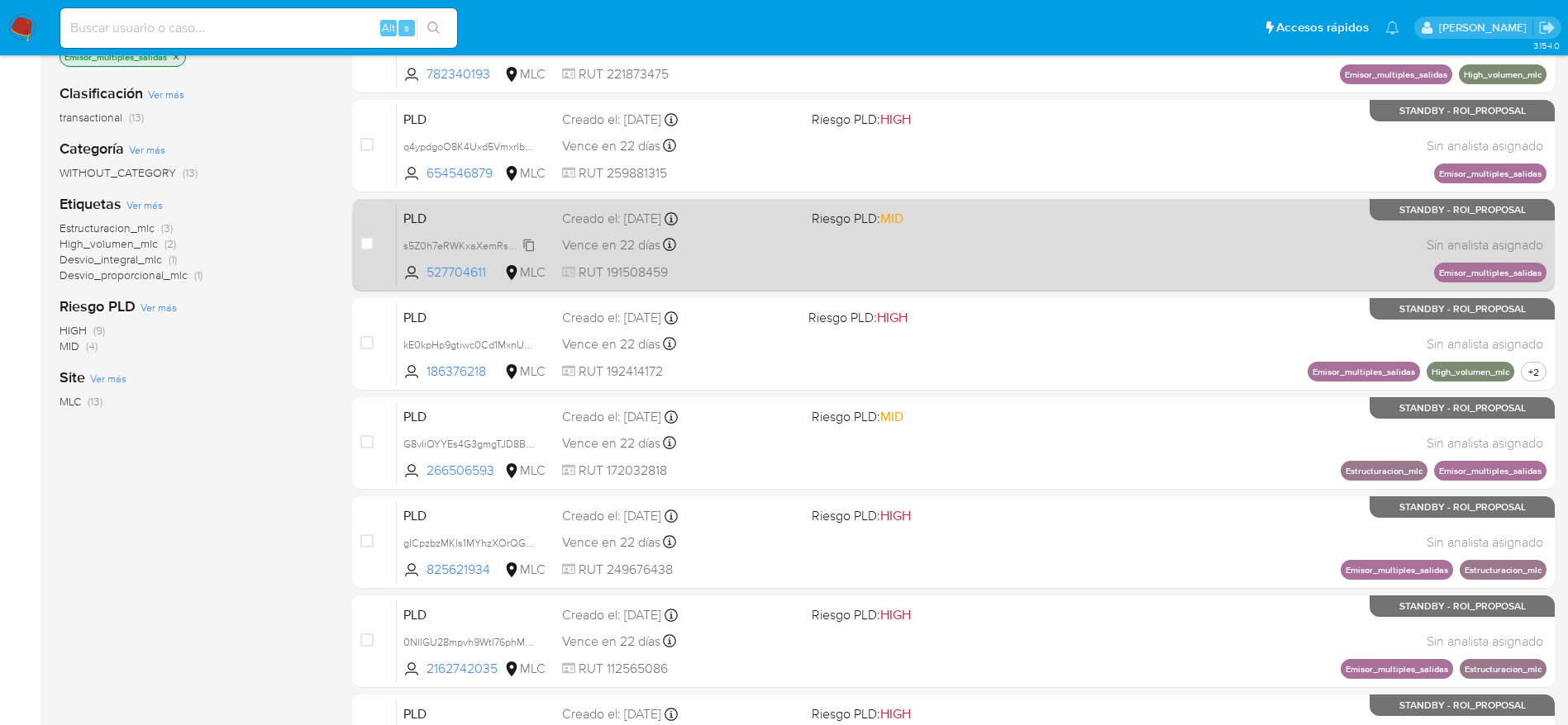
click at [512, 246] on span "s5Z0h7eRWKxaXemRsSLFfZCc" at bounding box center [474, 244] width 142 height 18
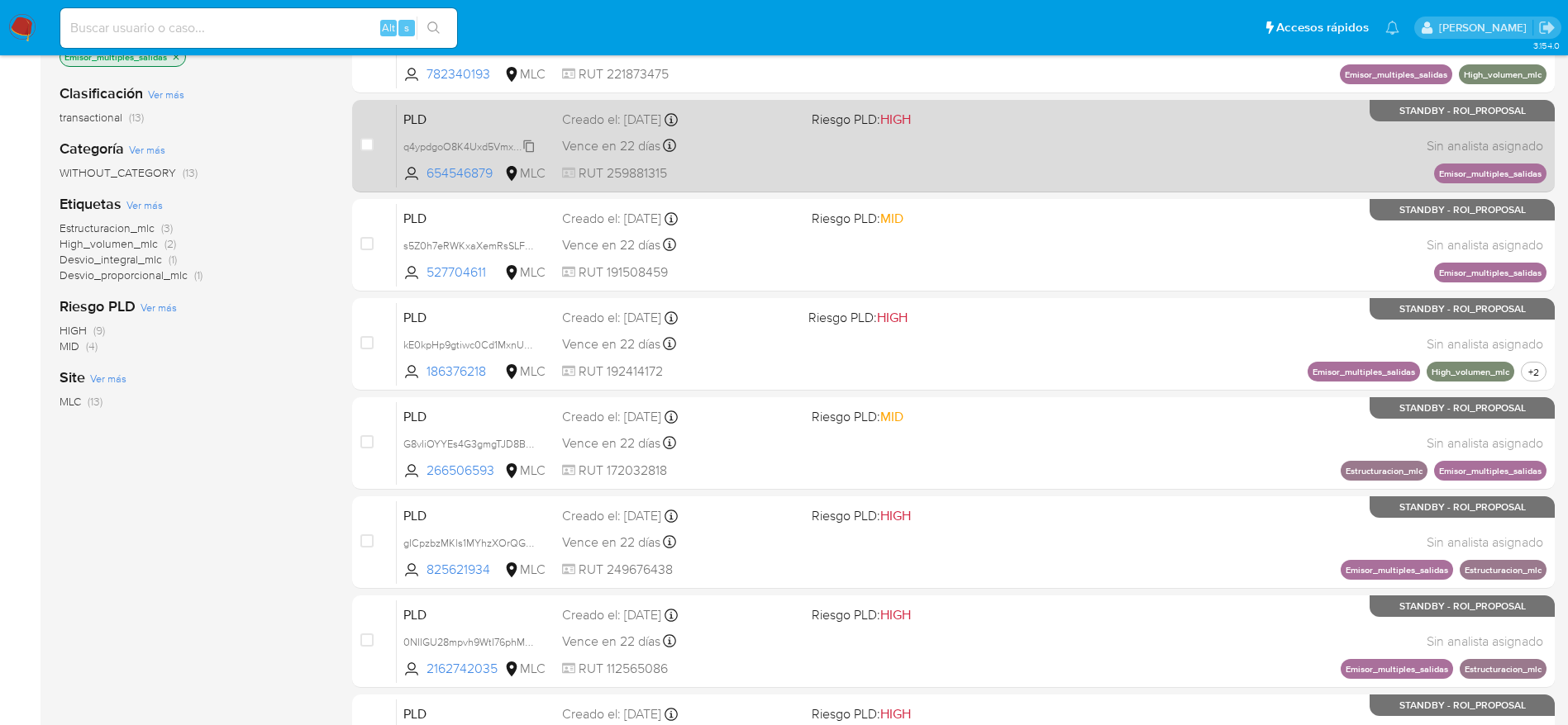
click at [487, 143] on span "q4ypdgoO8K4Uxd5VmxrIbIkc" at bounding box center [470, 144] width 134 height 18
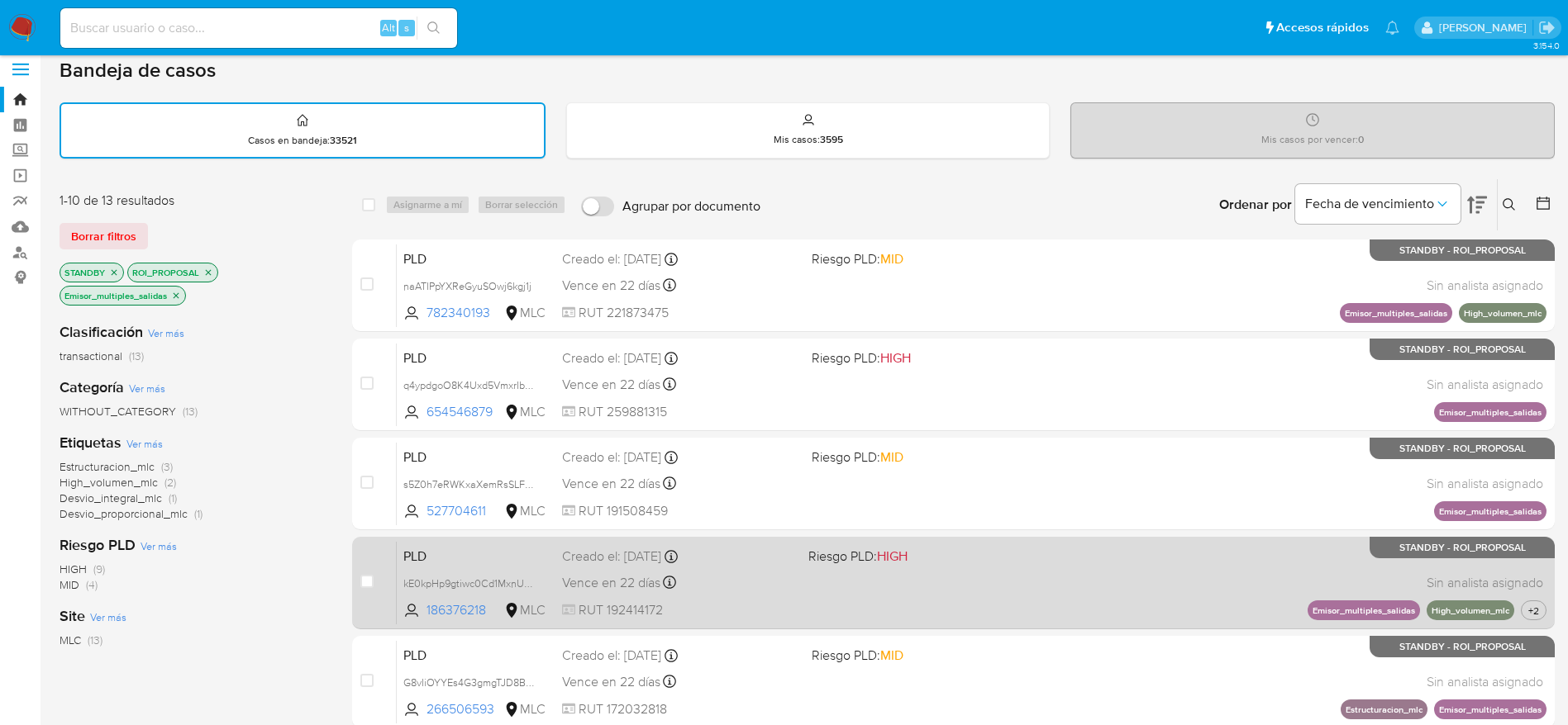
scroll to position [0, 0]
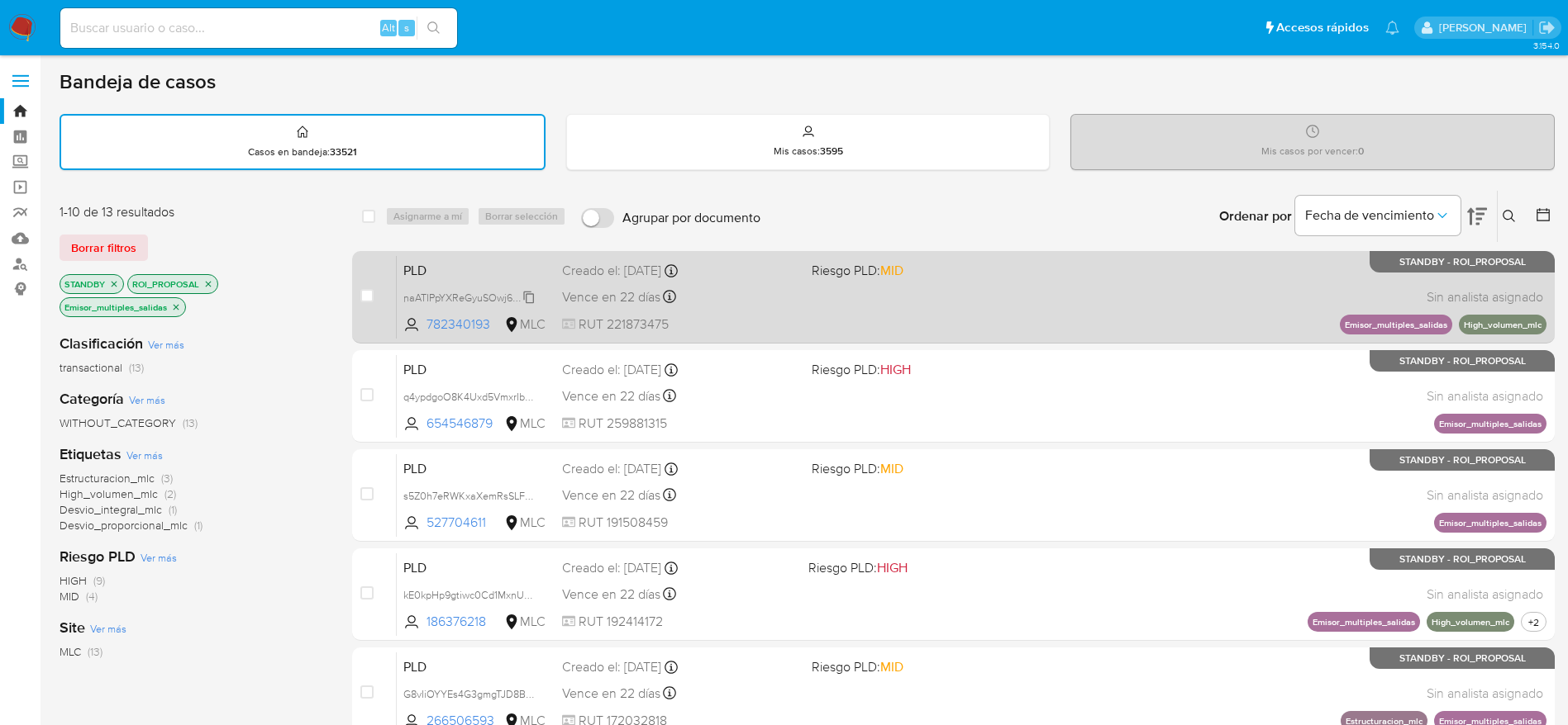
click at [496, 294] on span "naATIPpYXReGyuSOwj6kgj1j" at bounding box center [467, 296] width 128 height 18
